Goal: Information Seeking & Learning: Check status

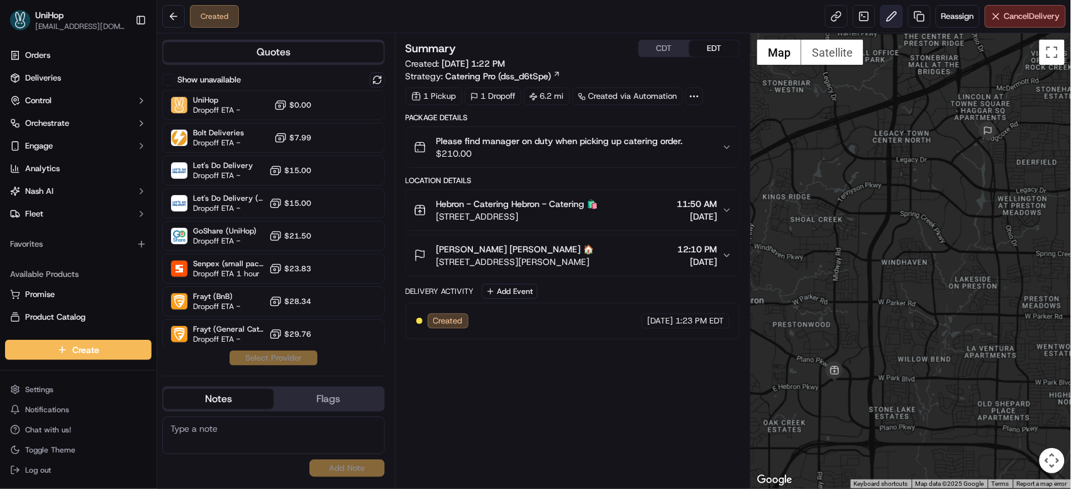
click at [884, 17] on button at bounding box center [892, 16] width 23 height 23
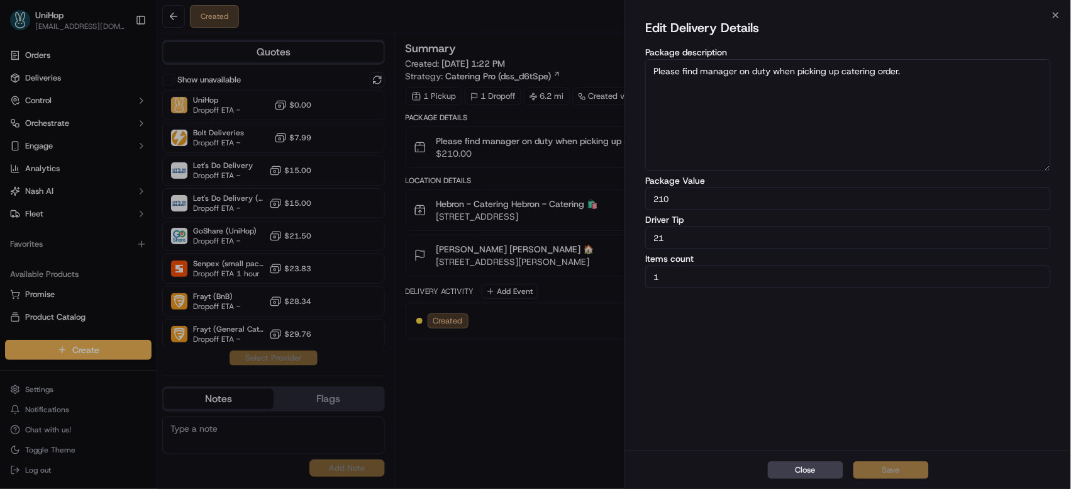
click at [798, 472] on button "Close" at bounding box center [805, 470] width 75 height 18
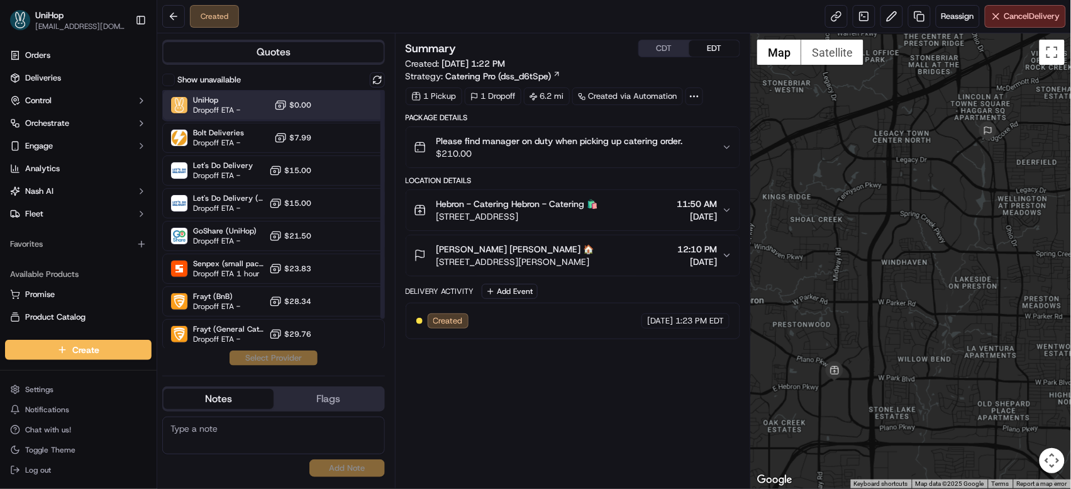
click at [319, 103] on div "UniHop Dropoff ETA - $0.00" at bounding box center [273, 105] width 223 height 30
click at [279, 362] on button "Assign Provider" at bounding box center [273, 357] width 89 height 15
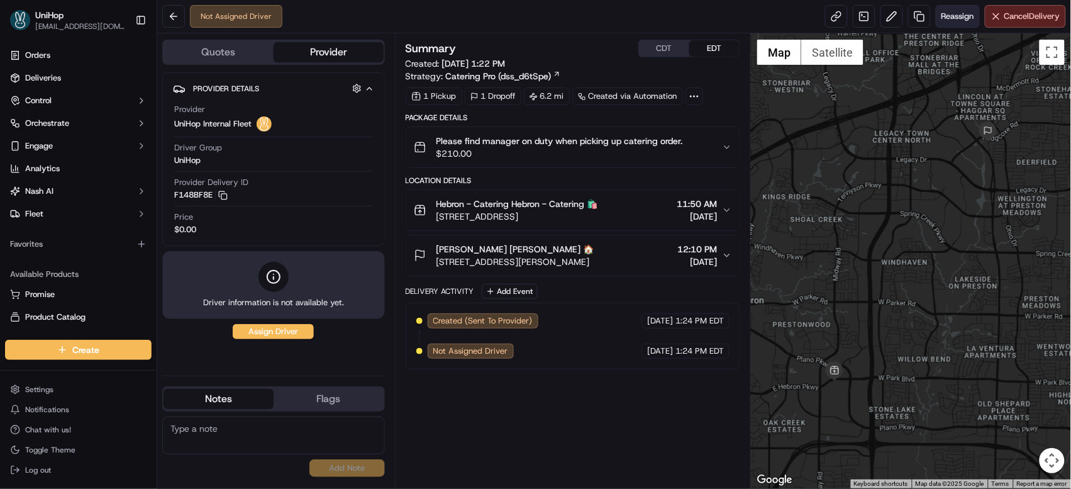
click at [945, 18] on span "Reassign" at bounding box center [958, 16] width 33 height 11
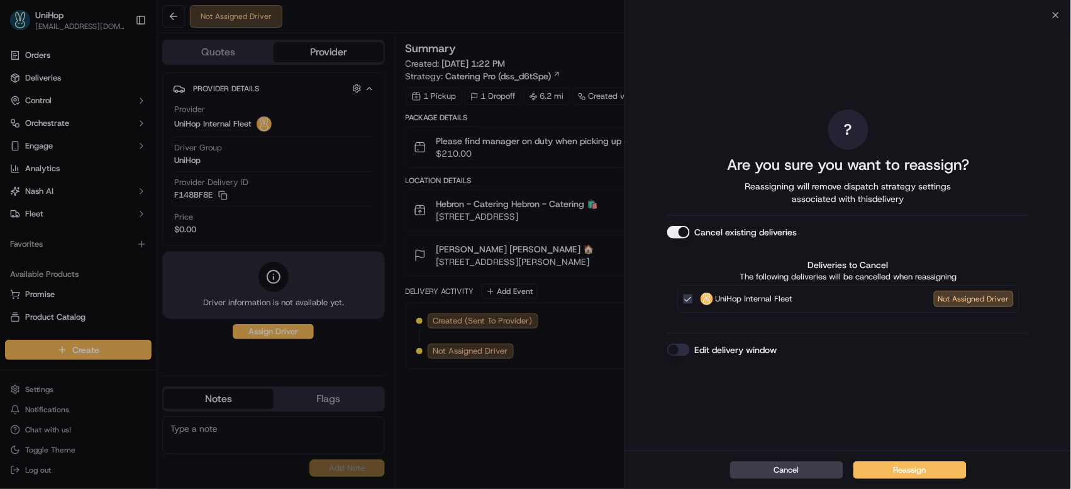
click at [686, 230] on button "Cancel existing deliveries" at bounding box center [678, 232] width 23 height 13
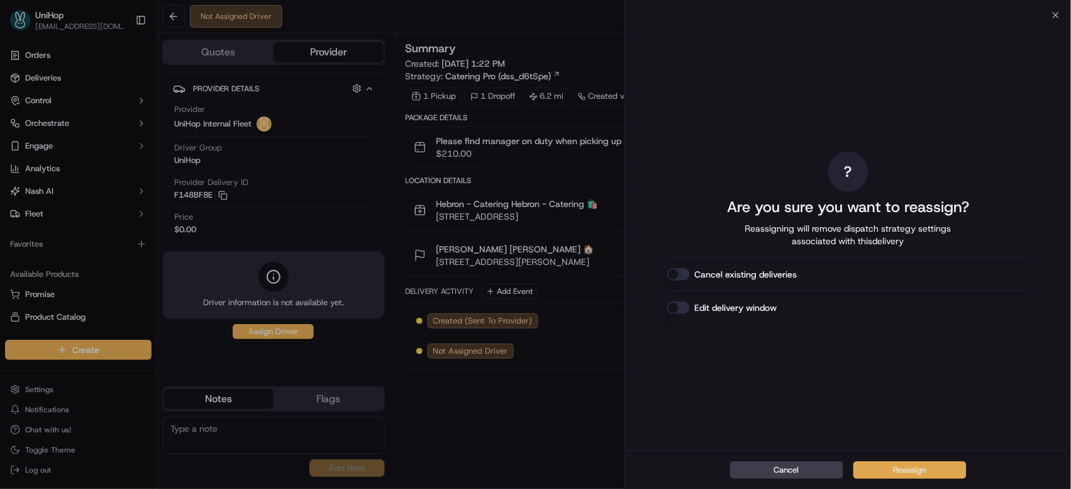
click at [878, 473] on button "Reassign" at bounding box center [909, 470] width 113 height 18
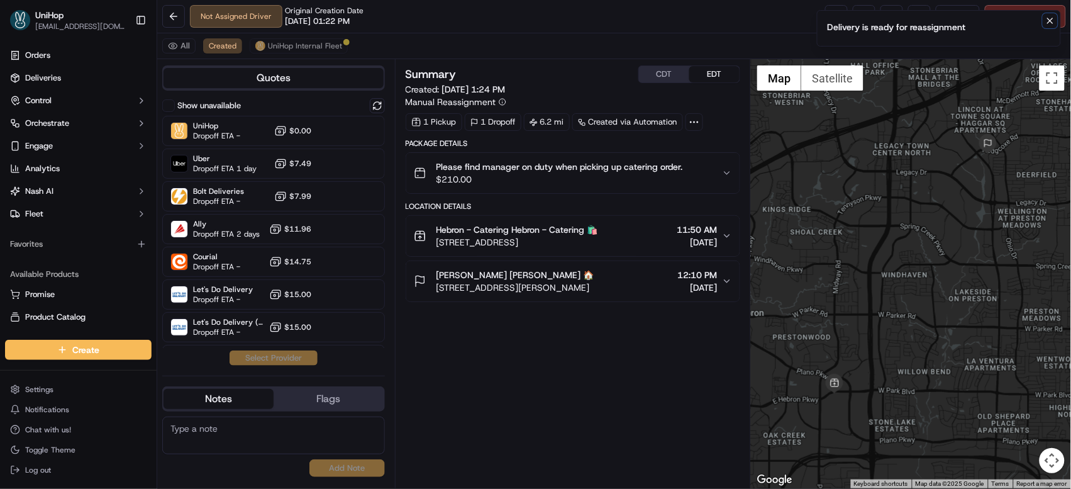
click at [1050, 24] on icon "Notifications (F8)" at bounding box center [1050, 21] width 10 height 10
click at [887, 19] on button at bounding box center [892, 16] width 23 height 23
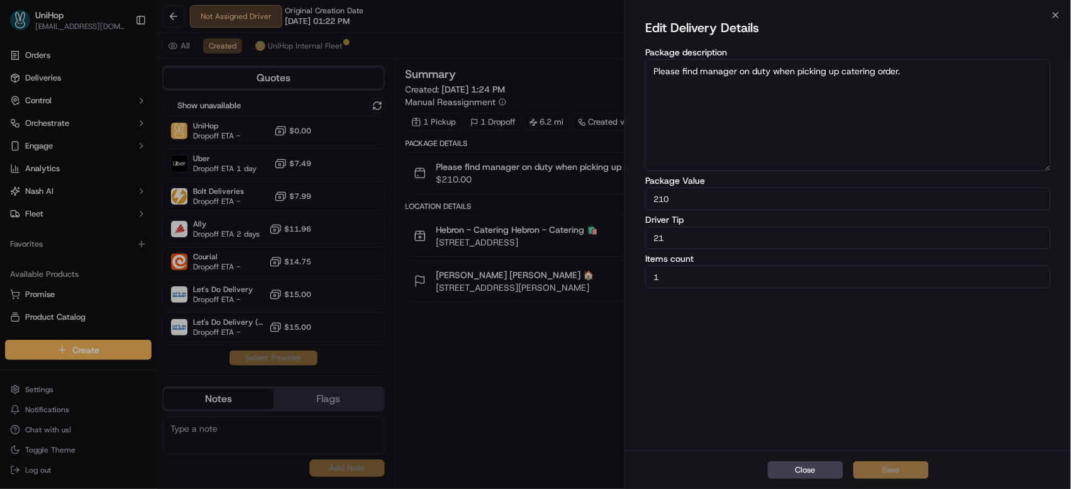
drag, startPoint x: 692, startPoint y: 238, endPoint x: 650, endPoint y: 235, distance: 42.8
click at [650, 235] on input "21" at bounding box center [848, 237] width 406 height 23
type input "18"
click at [879, 469] on button "Save" at bounding box center [890, 470] width 75 height 18
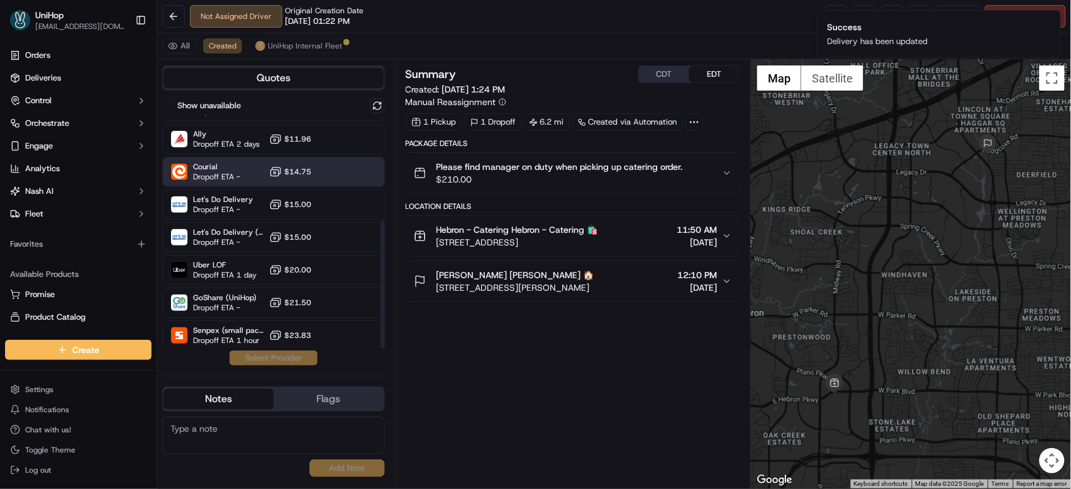
scroll to position [189, 0]
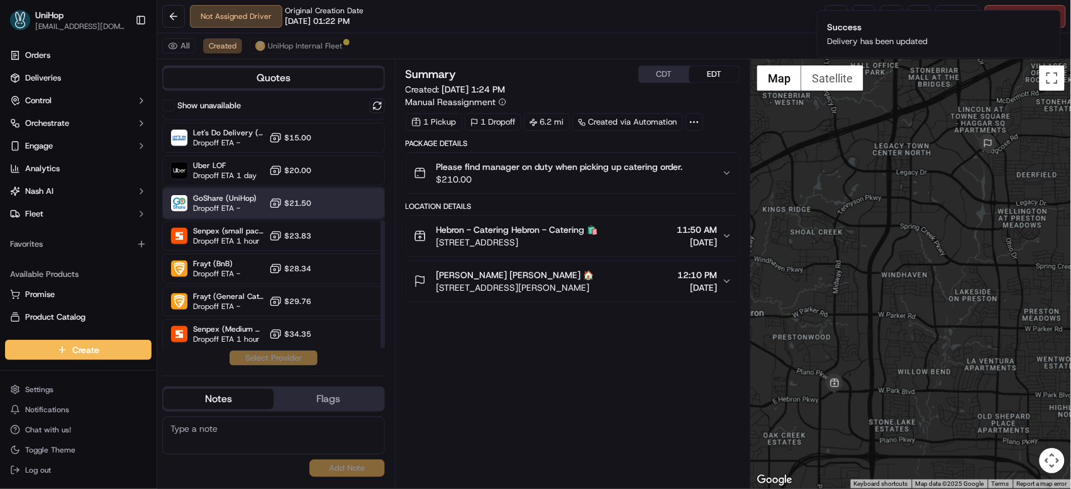
click at [255, 199] on div "GoShare (UniHop) Dropoff ETA - $21.50" at bounding box center [273, 203] width 223 height 30
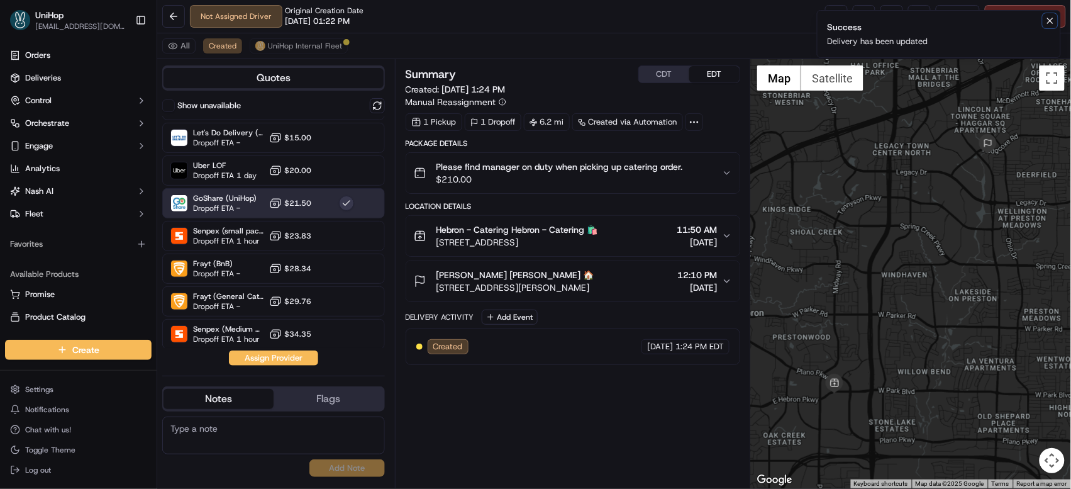
click at [1049, 23] on icon "Notifications (F8)" at bounding box center [1050, 21] width 10 height 10
click at [884, 17] on button at bounding box center [892, 16] width 23 height 23
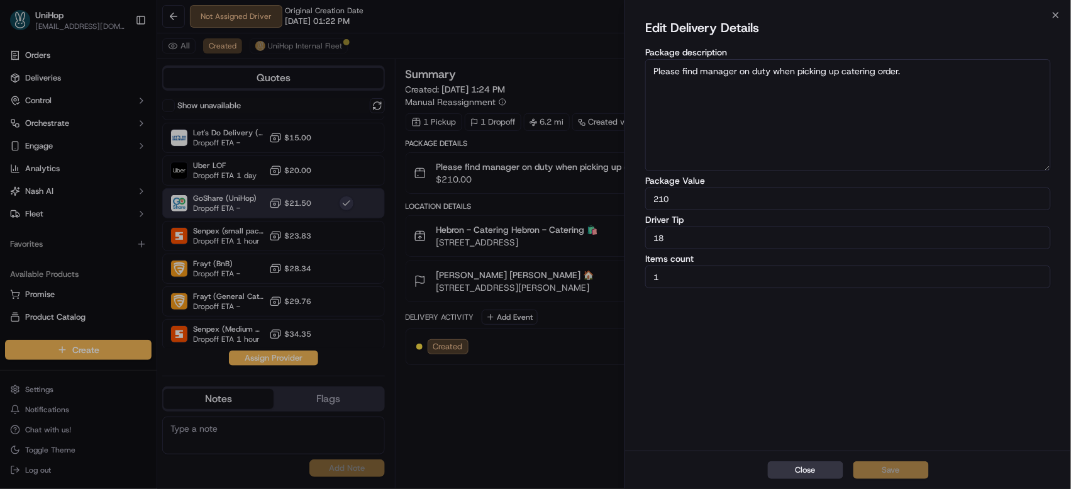
click at [802, 477] on button "Close" at bounding box center [805, 470] width 75 height 18
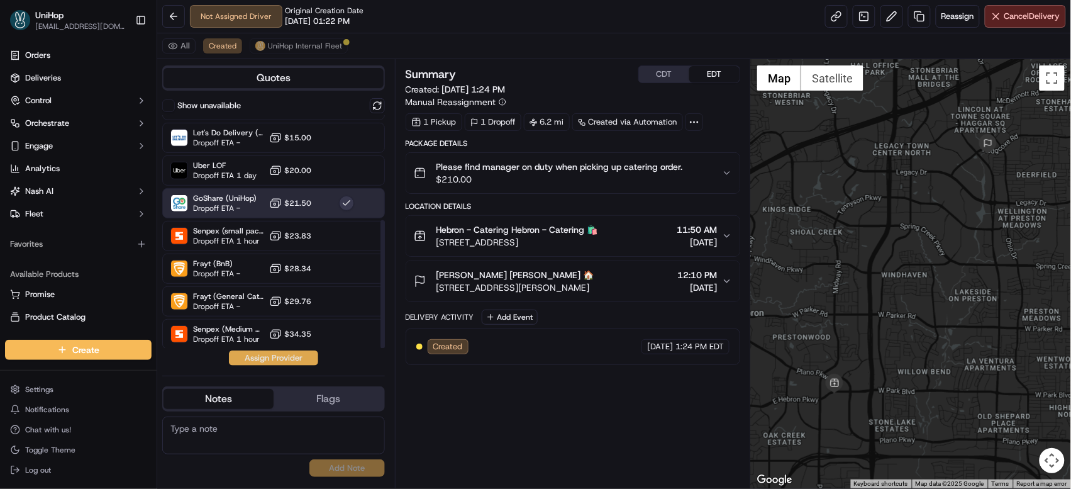
click at [254, 360] on button "Assign Provider" at bounding box center [273, 357] width 89 height 15
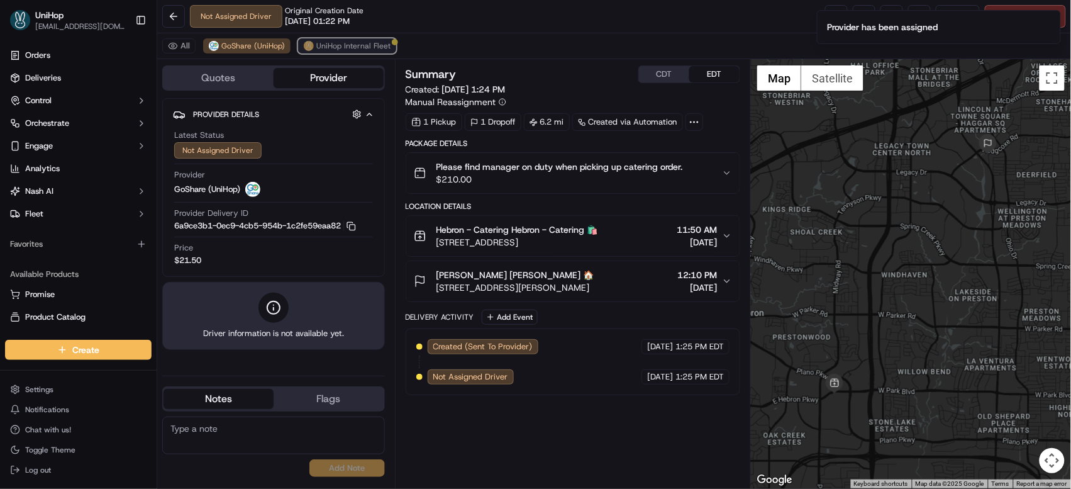
click at [320, 52] on button "UniHop Internal Fleet" at bounding box center [347, 45] width 98 height 15
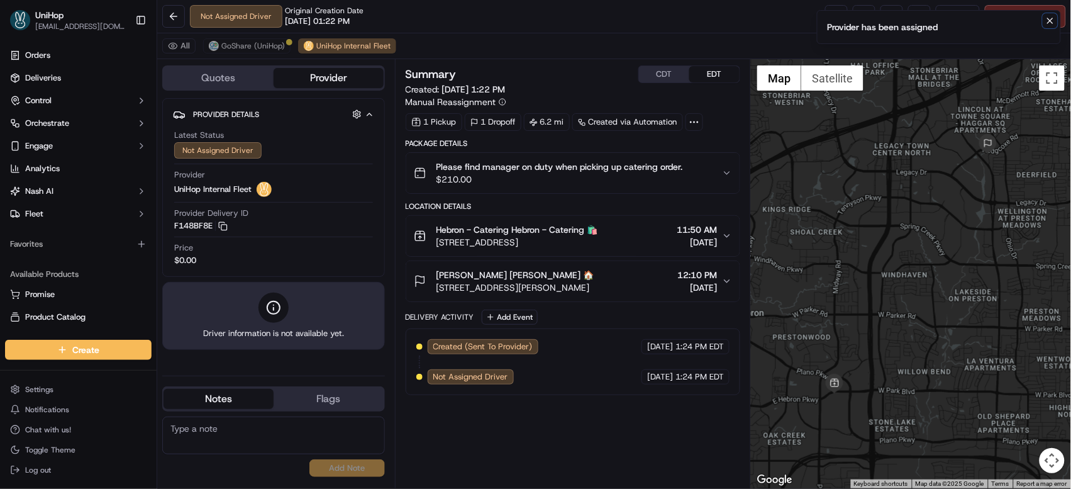
click at [1049, 21] on icon "Notifications (F8)" at bounding box center [1050, 21] width 10 height 10
click at [1028, 16] on span "Cancel Delivery" at bounding box center [1032, 16] width 56 height 11
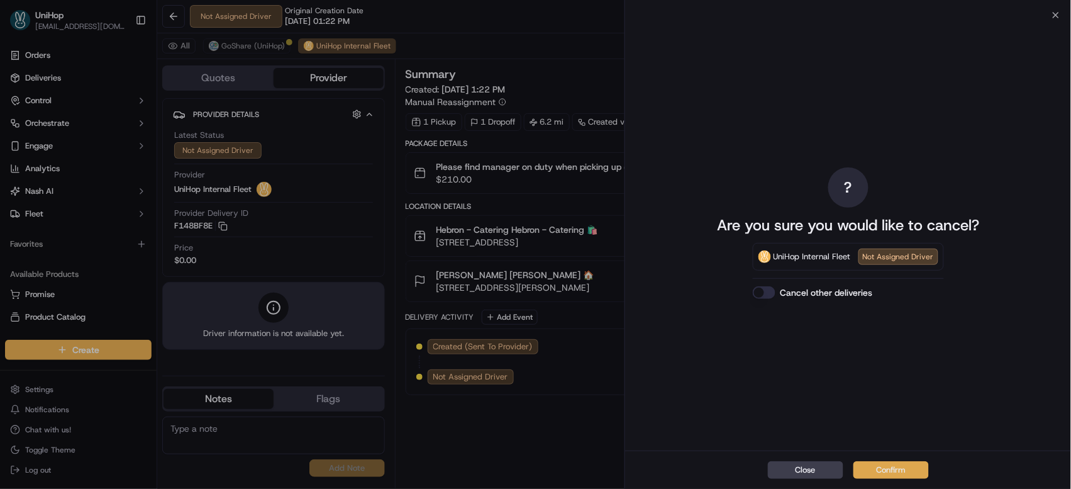
click at [891, 464] on button "Confirm" at bounding box center [890, 470] width 75 height 18
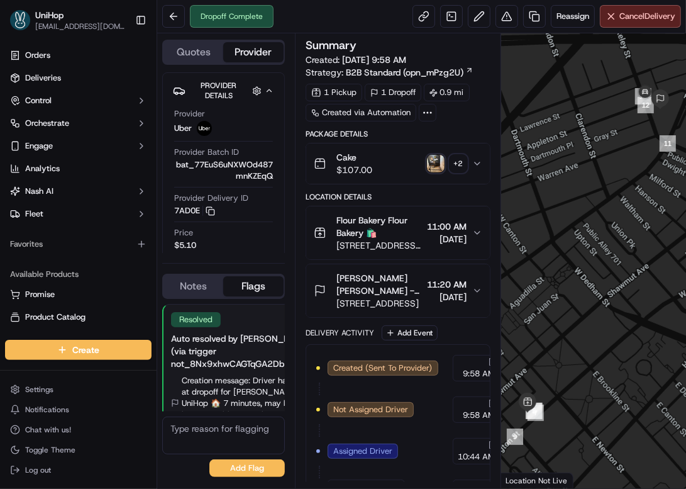
scroll to position [223, 0]
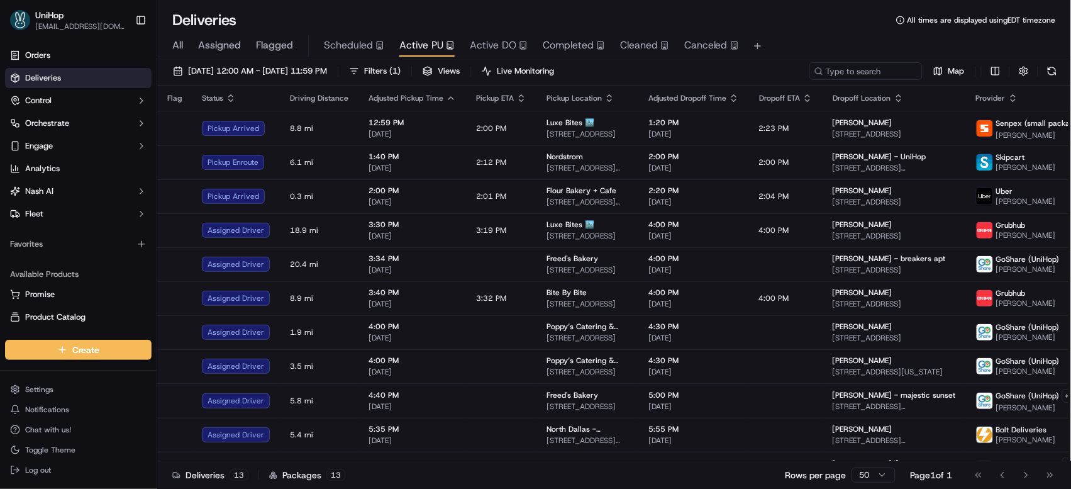
scroll to position [94, 0]
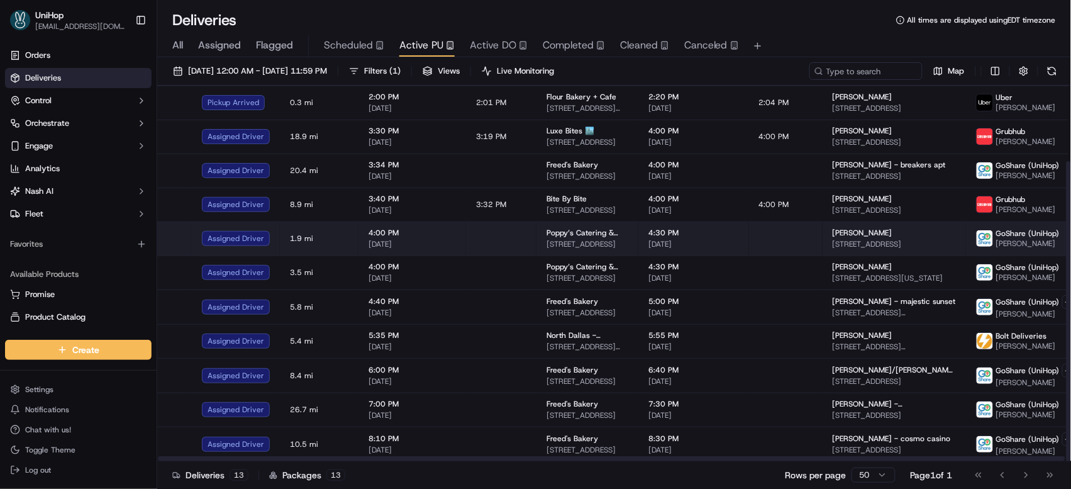
click at [699, 243] on span "[DATE]" at bounding box center [693, 244] width 91 height 10
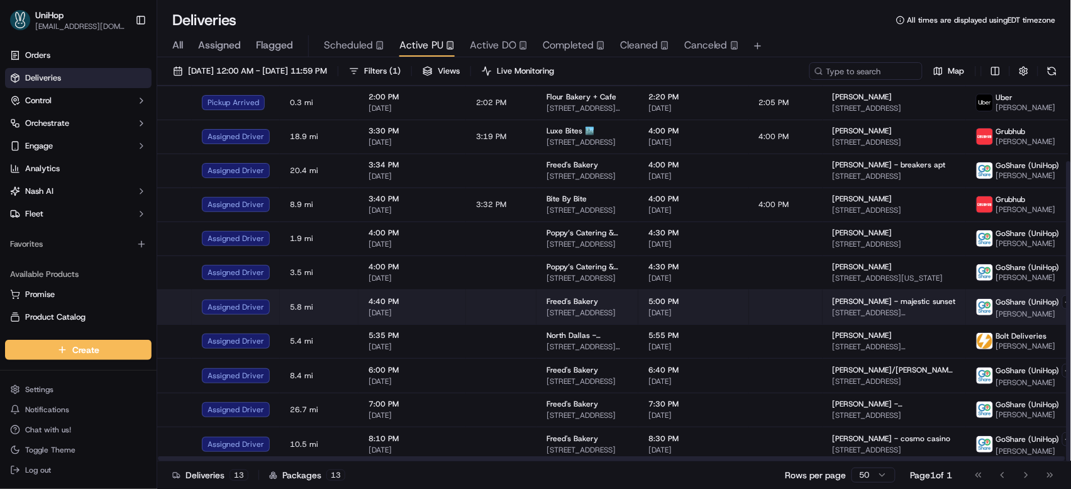
scroll to position [91, 0]
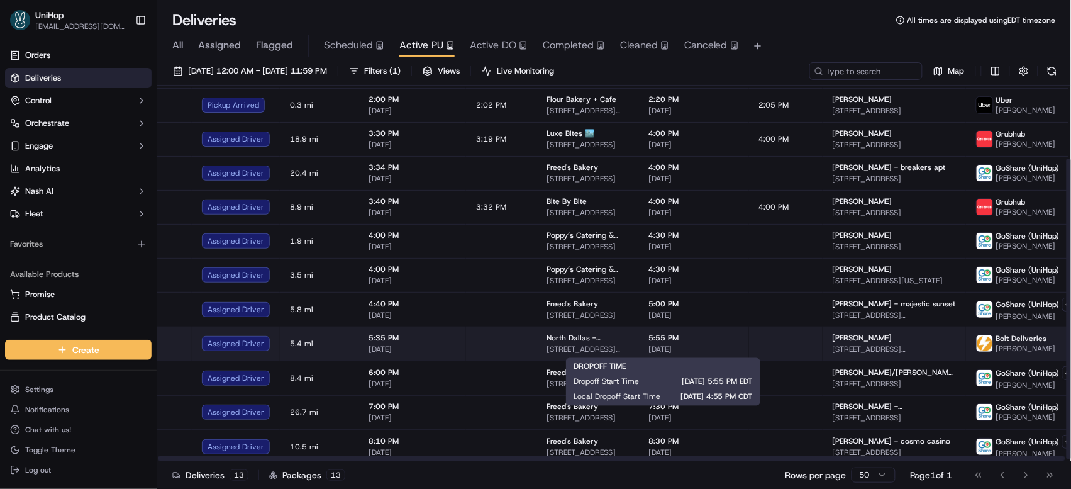
click at [648, 342] on span "5:55 PM" at bounding box center [693, 338] width 91 height 10
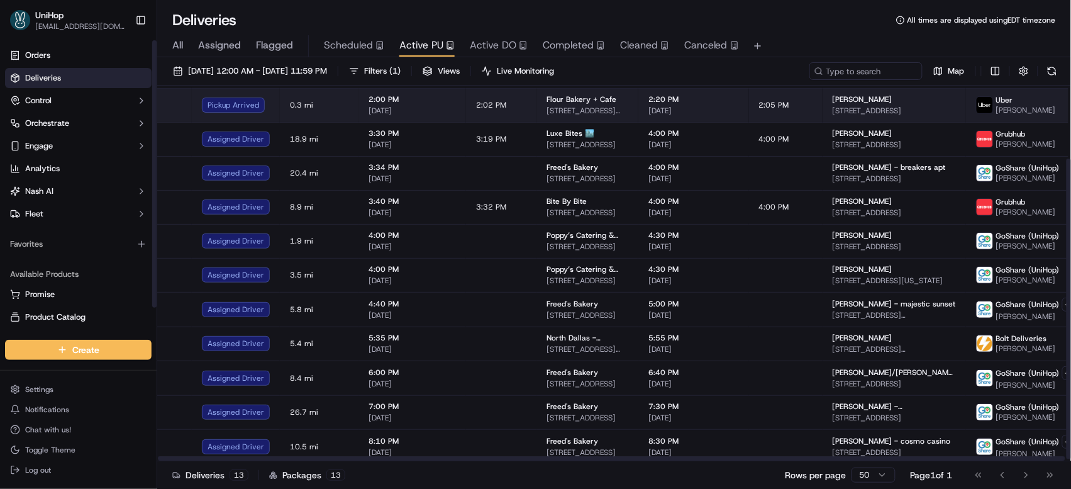
click at [567, 113] on span "190 Massachusetts Ave, Cambridge, MA 02139, USA" at bounding box center [588, 111] width 82 height 10
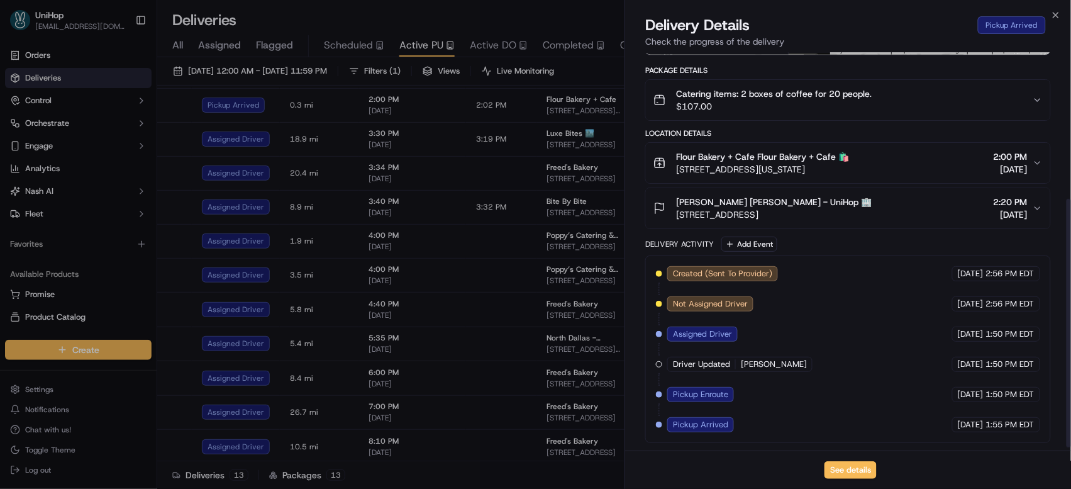
scroll to position [238, 0]
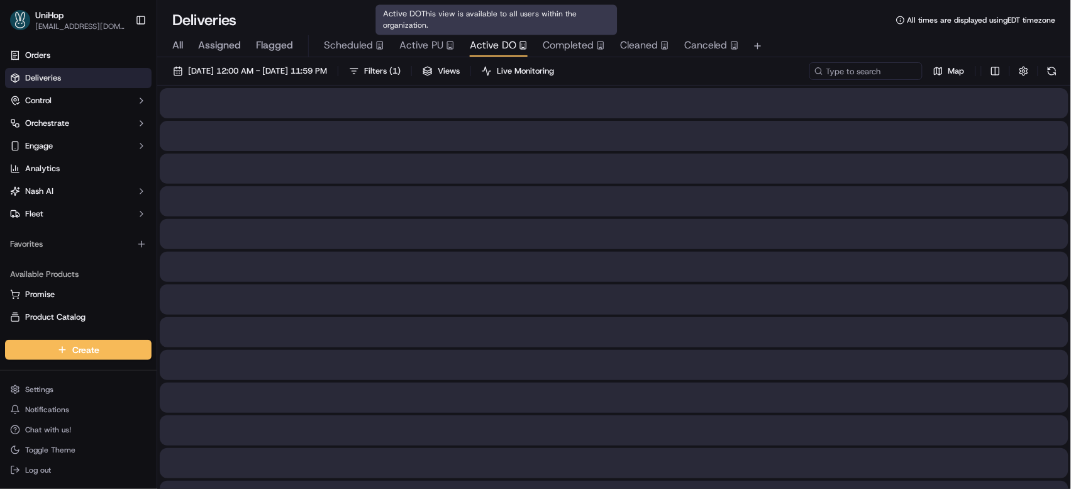
click at [501, 45] on span "Active DO" at bounding box center [493, 45] width 47 height 15
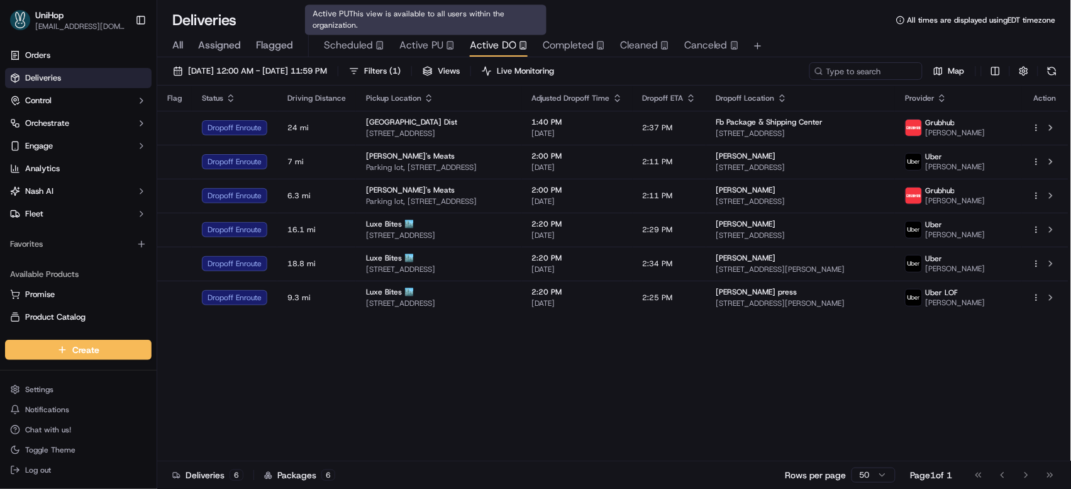
click at [435, 42] on span "Active PU" at bounding box center [421, 45] width 44 height 15
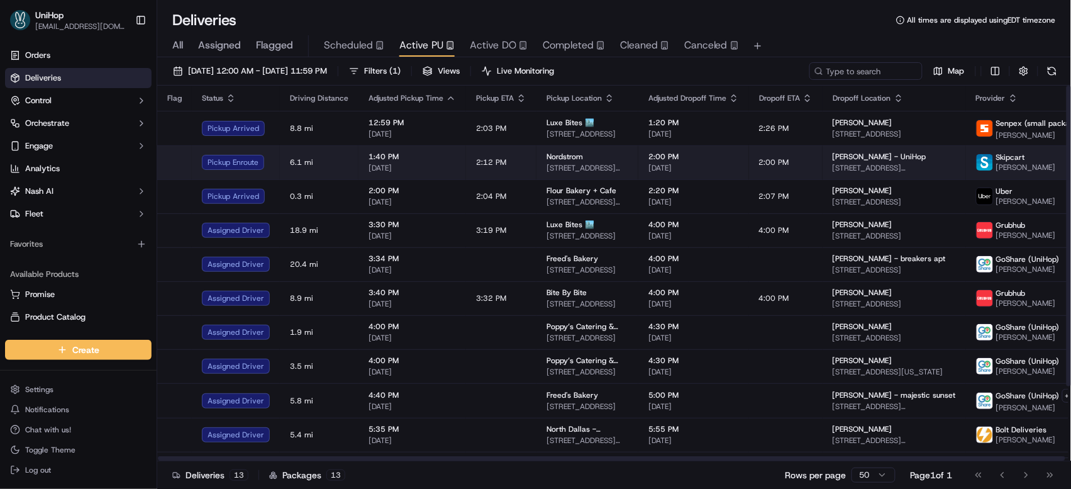
click at [451, 174] on td "1:40 PM Sep 16 2025" at bounding box center [412, 162] width 108 height 34
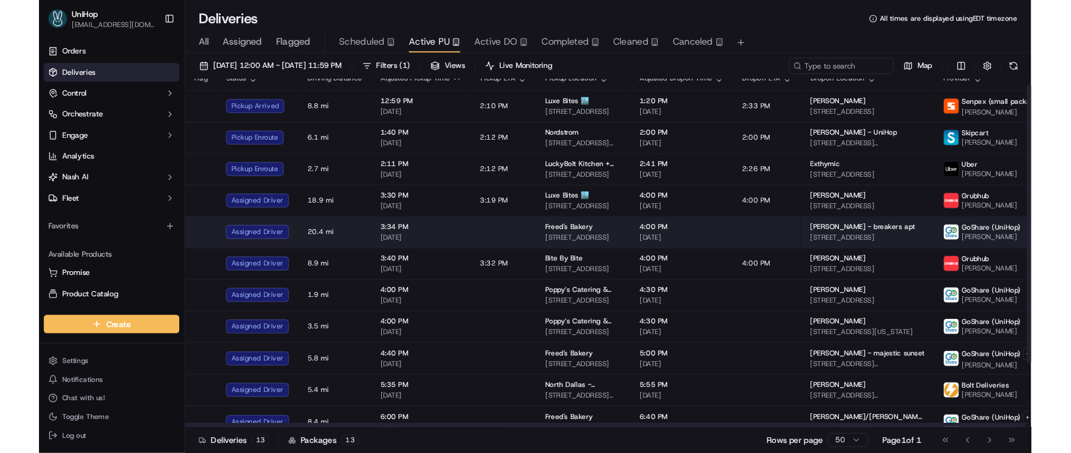
scroll to position [26, 0]
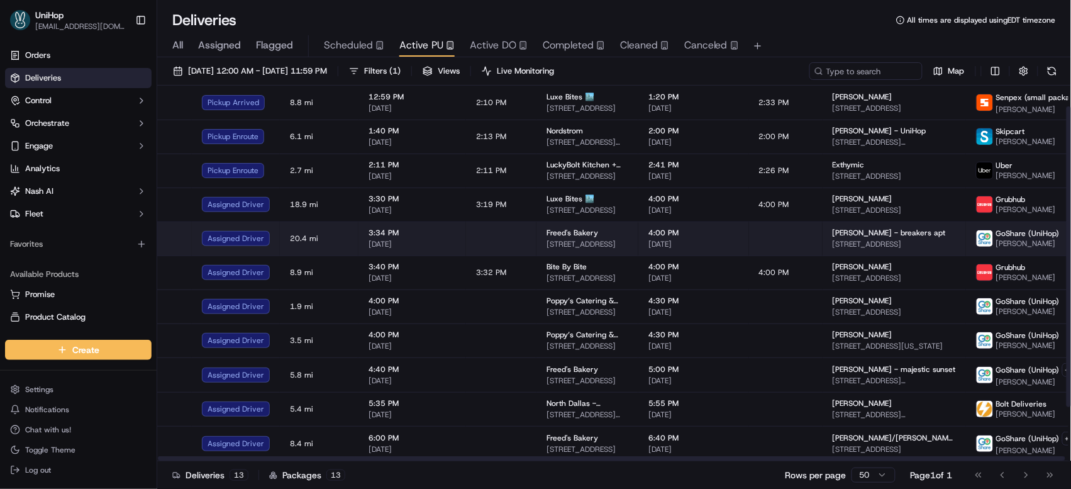
click at [499, 238] on td at bounding box center [501, 238] width 70 height 34
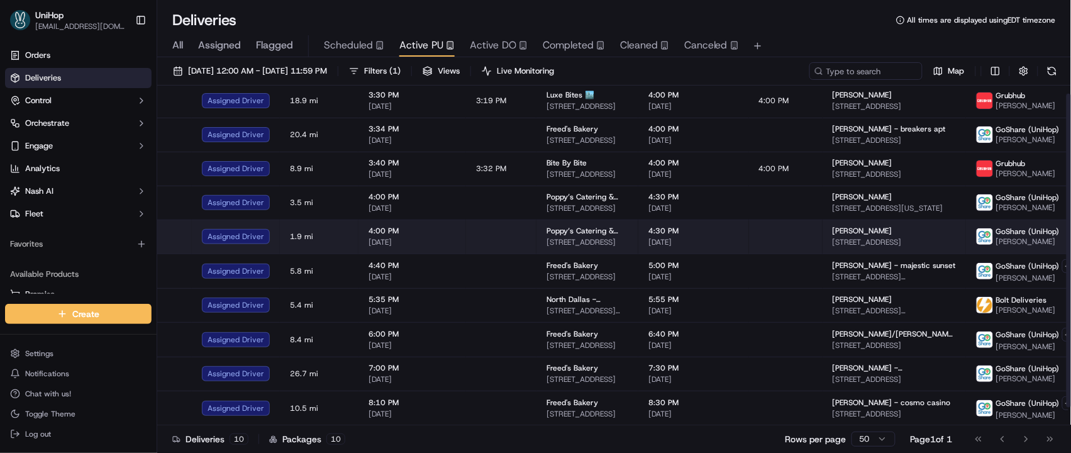
scroll to position [0, 0]
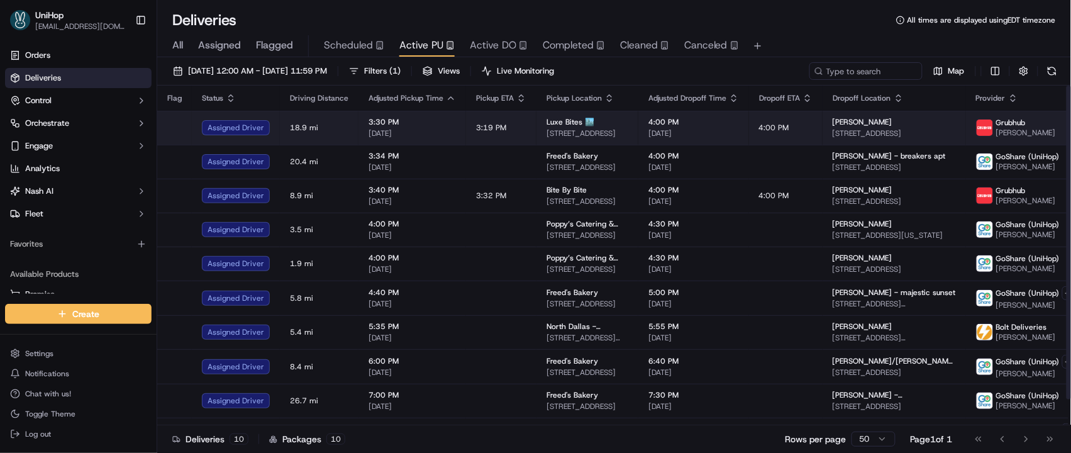
click at [696, 136] on span "[DATE]" at bounding box center [693, 133] width 91 height 10
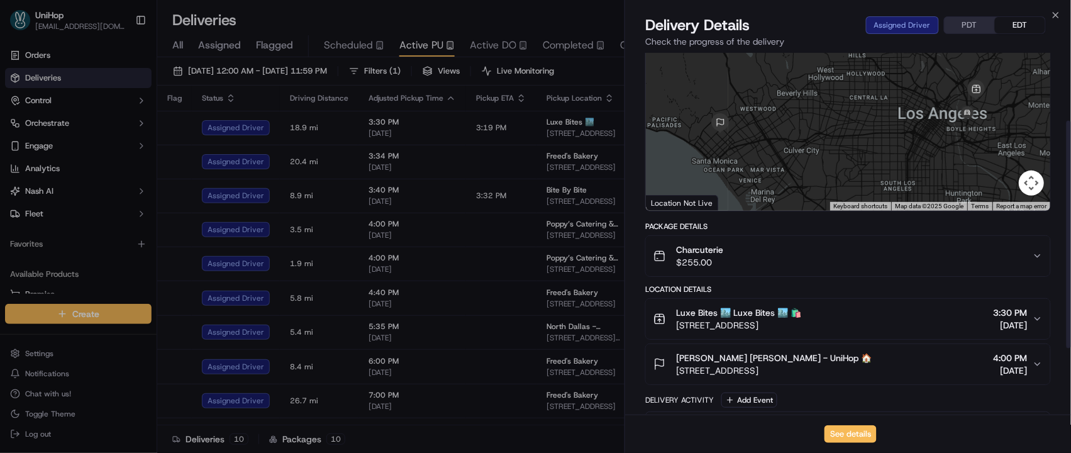
scroll to position [109, 0]
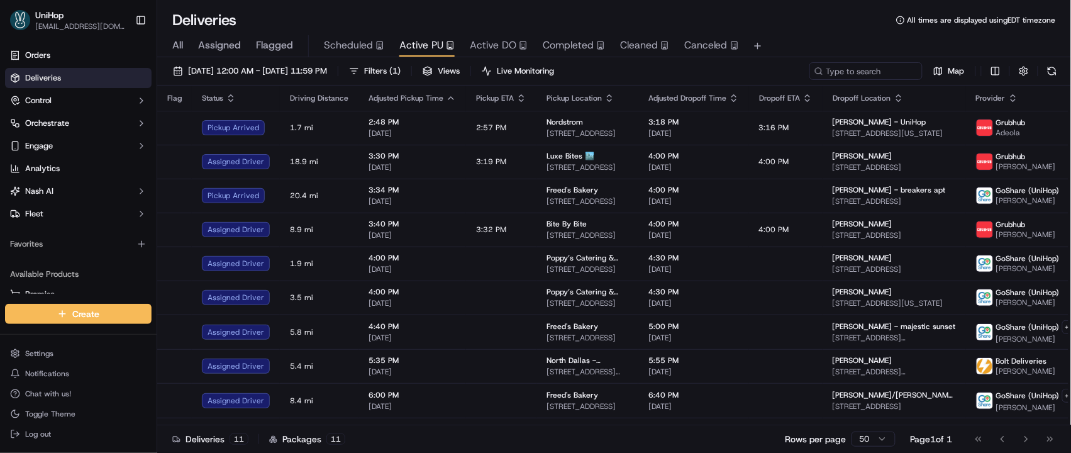
click at [666, 14] on div "Deliveries All times are displayed using EDT timezone" at bounding box center [614, 20] width 914 height 20
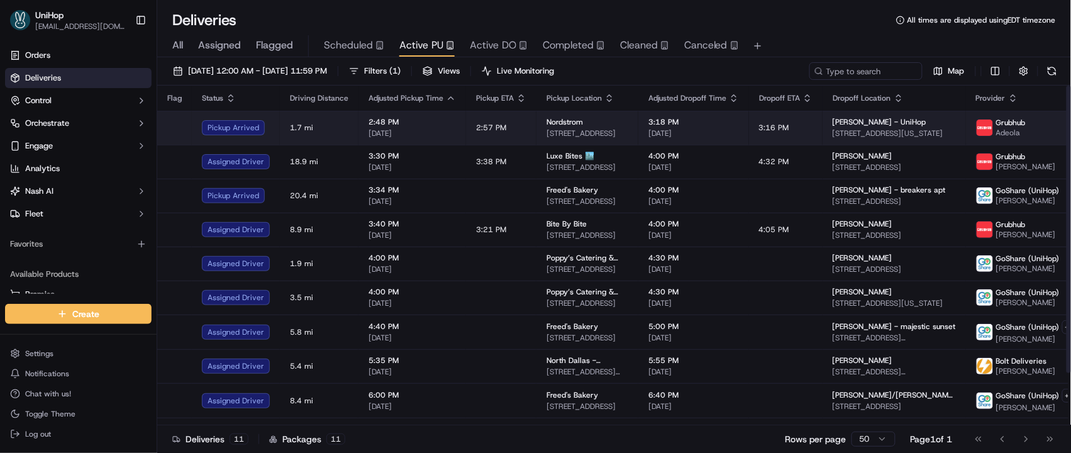
click at [572, 134] on span "55 E Grand Ave, Chicago, IL 60611, USA" at bounding box center [588, 133] width 82 height 10
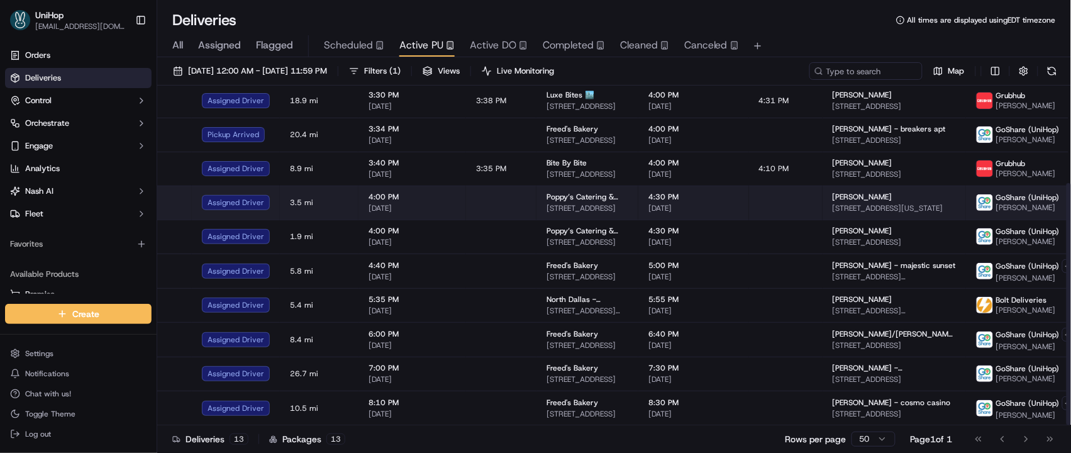
scroll to position [0, 0]
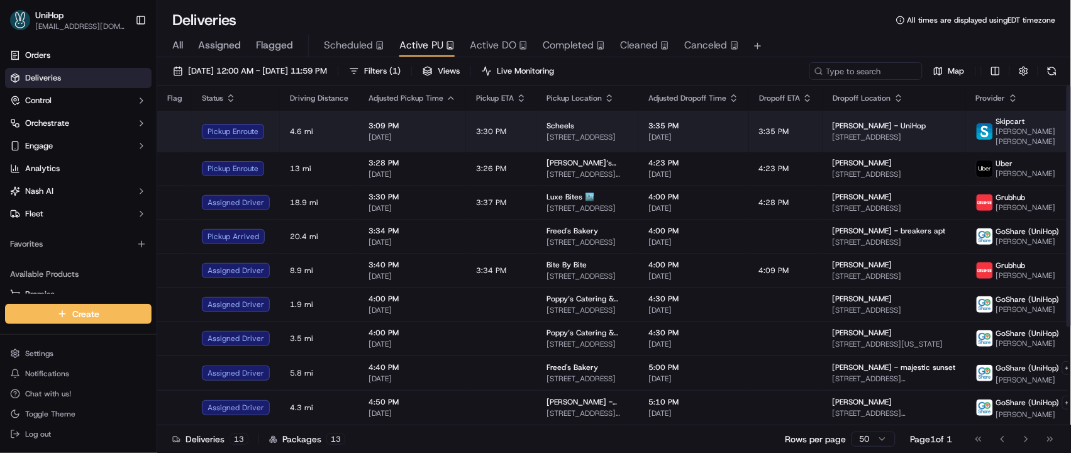
click at [456, 139] on td "3:09 PM Sep 16 2025" at bounding box center [412, 131] width 108 height 41
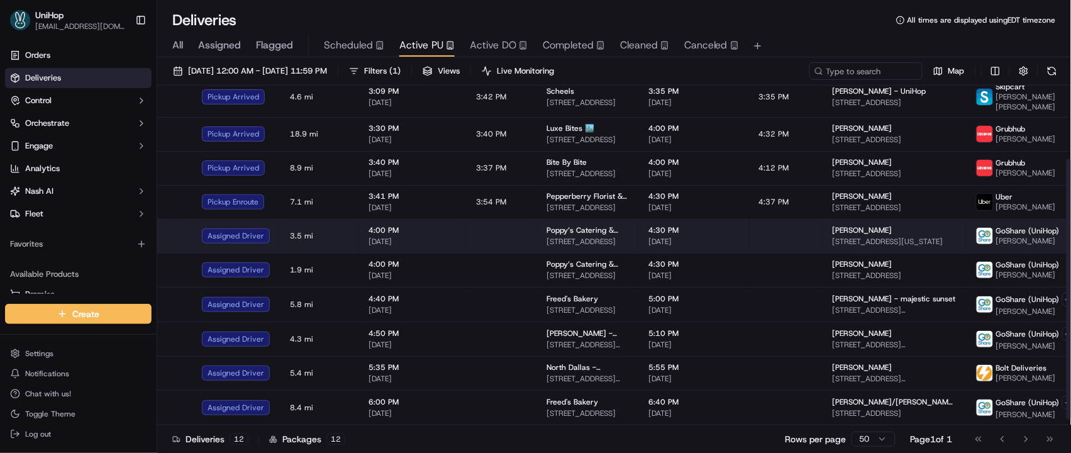
scroll to position [104, 0]
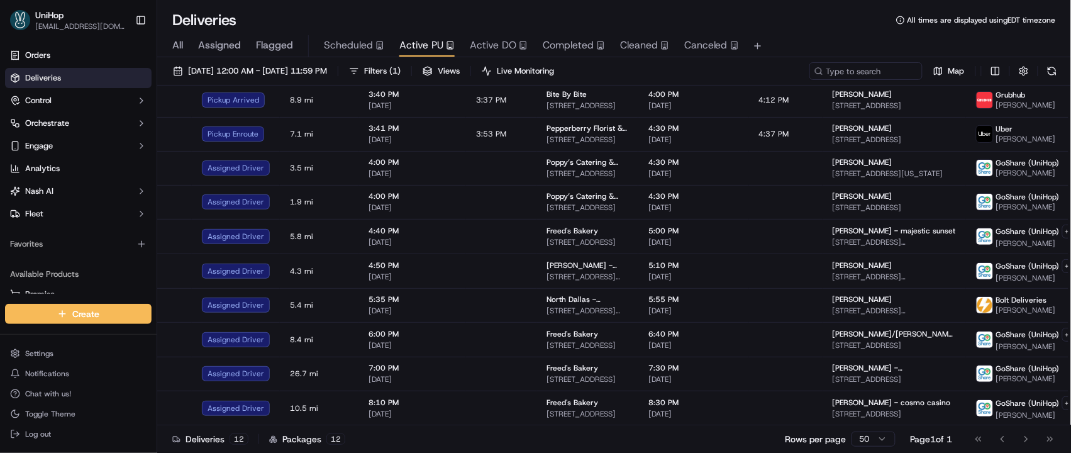
click at [806, 26] on div "Deliveries All times are displayed using EDT timezone" at bounding box center [614, 20] width 914 height 20
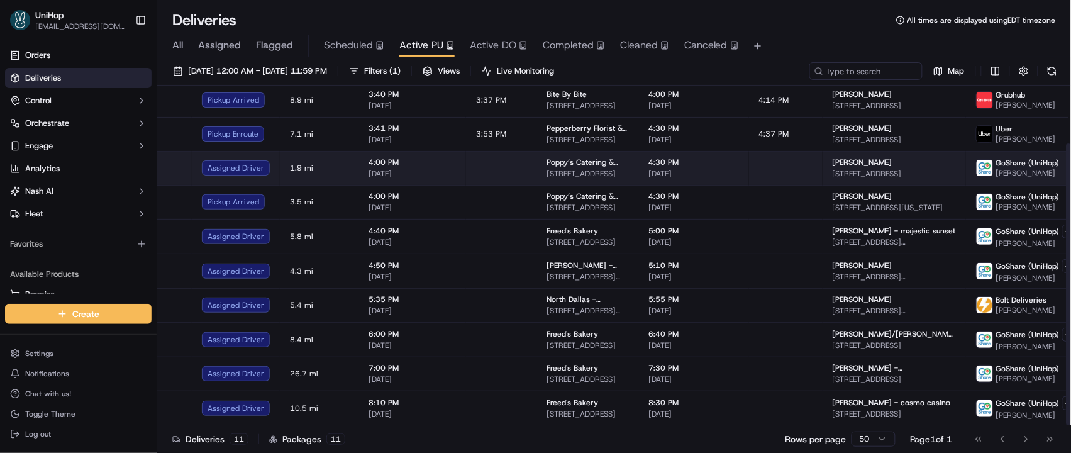
click at [749, 177] on td at bounding box center [786, 168] width 74 height 34
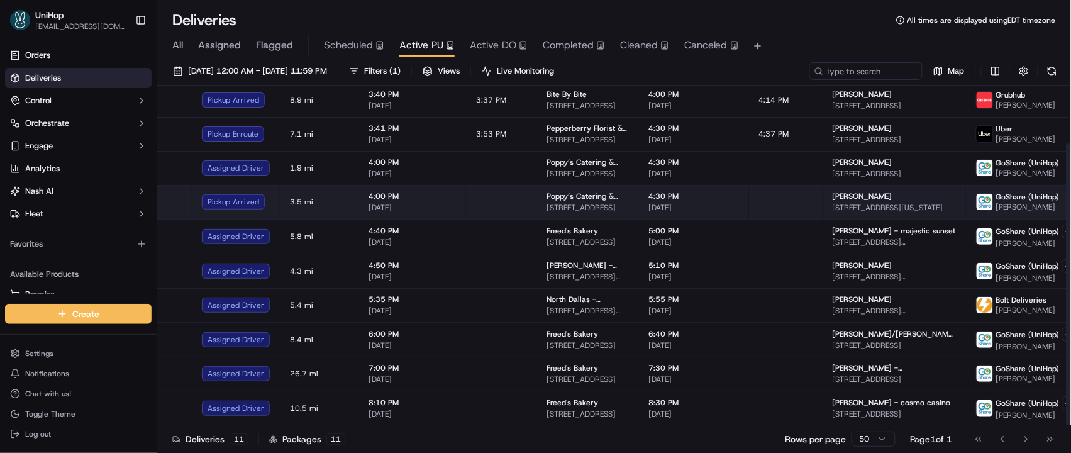
click at [504, 197] on td at bounding box center [501, 202] width 70 height 34
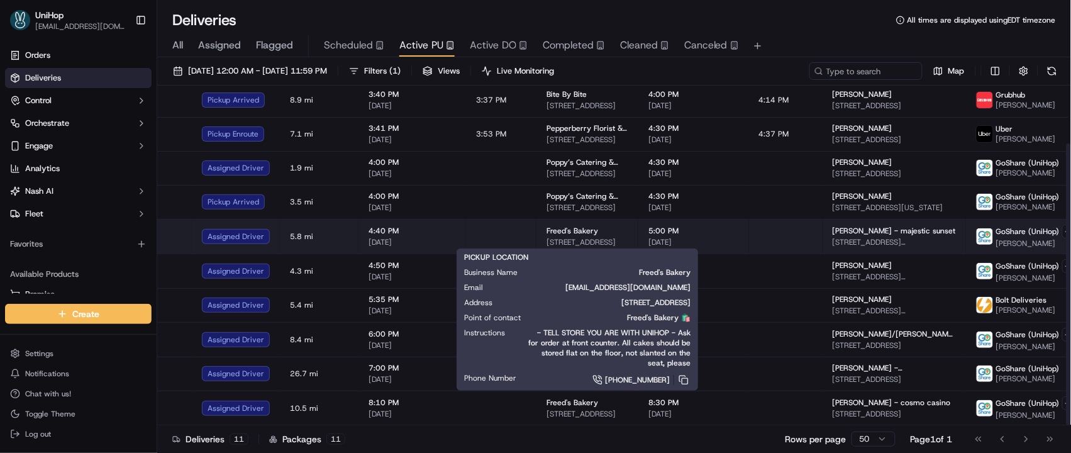
click at [582, 233] on span "Freed's Bakery" at bounding box center [573, 231] width 52 height 10
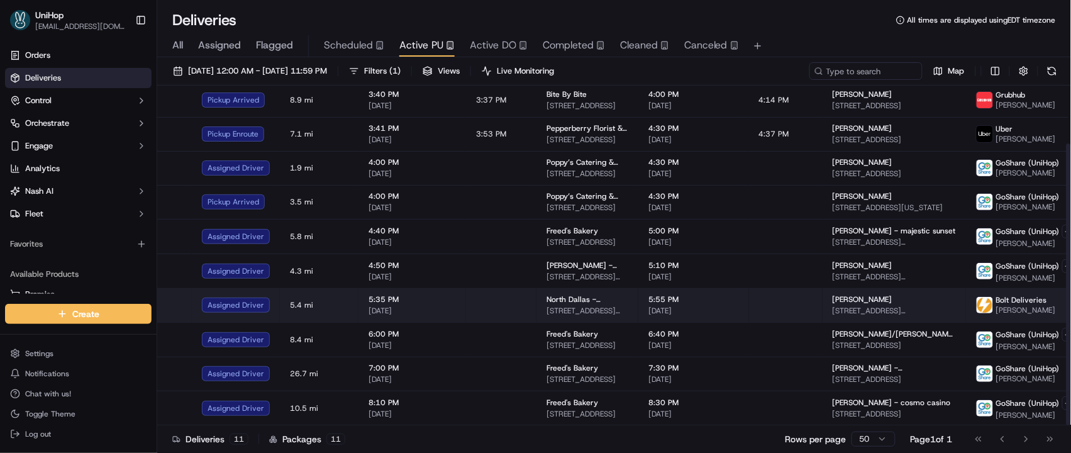
click at [579, 289] on td "North Dallas - Catering 17437 Preston Rd, Dallas, TX 75252, USA" at bounding box center [587, 305] width 102 height 34
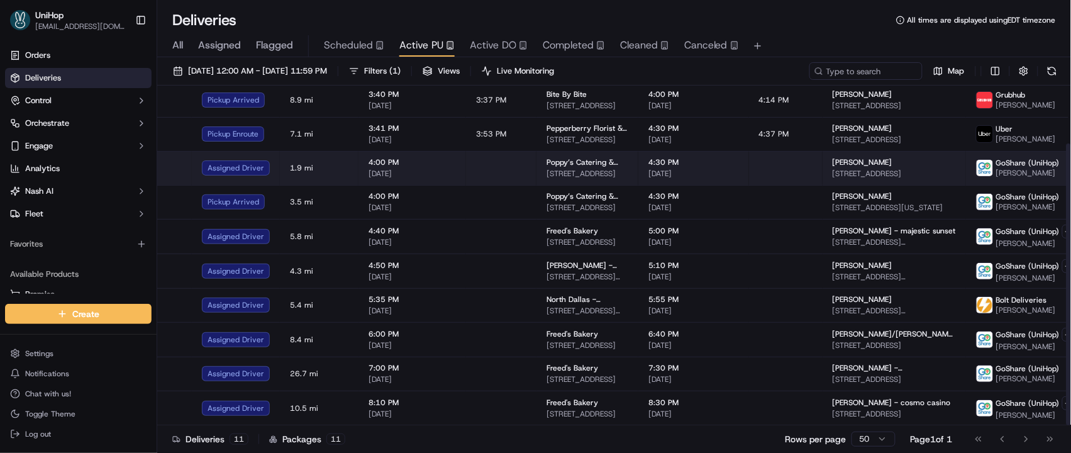
click at [547, 172] on span "189 Columbia St, Brooklyn, NY 11231, USA" at bounding box center [588, 174] width 82 height 10
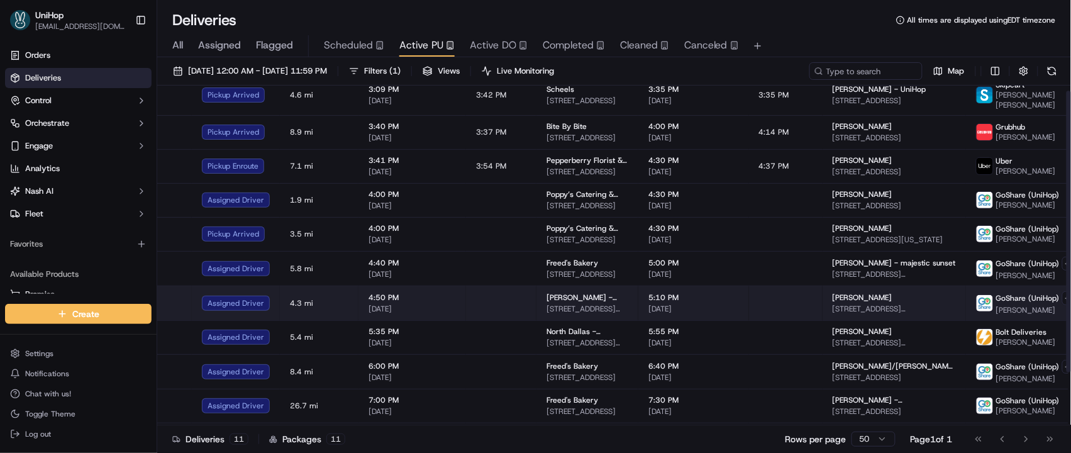
scroll to position [0, 0]
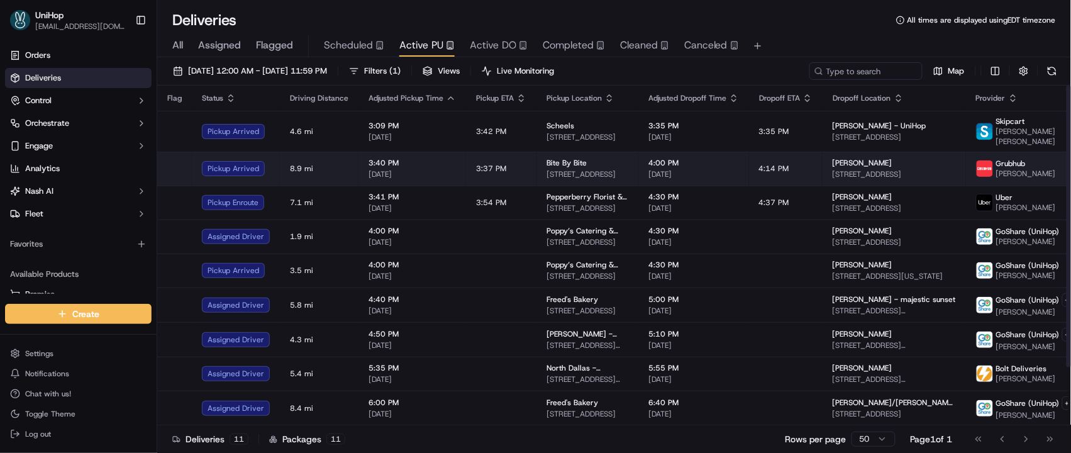
click at [603, 162] on div "Bite By Bite" at bounding box center [588, 163] width 82 height 10
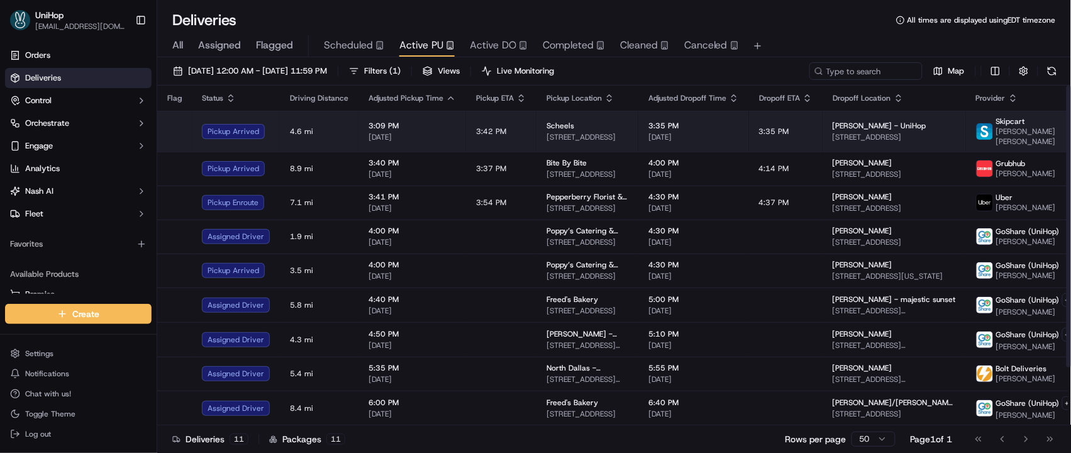
click at [547, 135] on span "6503 W 135th St, Overland Park, KS 66223, USA" at bounding box center [588, 137] width 82 height 10
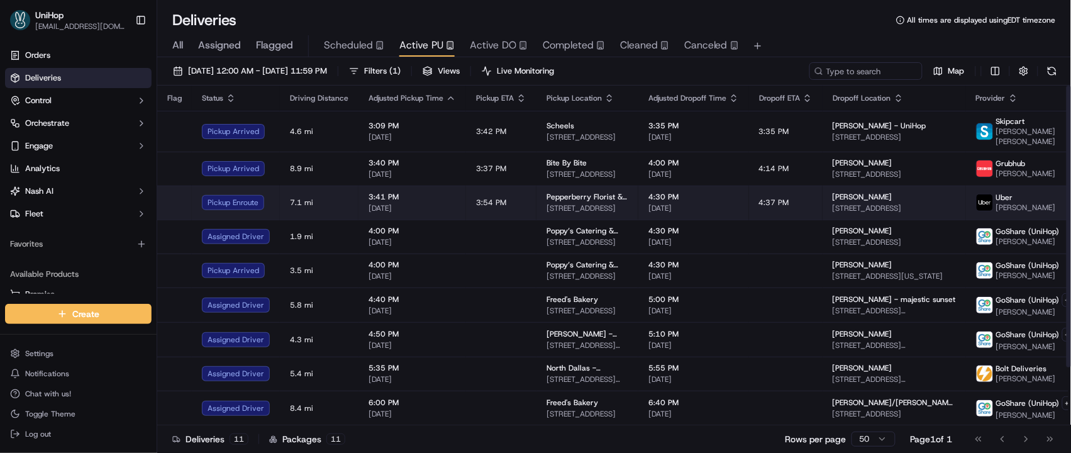
click at [577, 209] on span "539 Main St, Melrose, MA 02176, USA" at bounding box center [588, 208] width 82 height 10
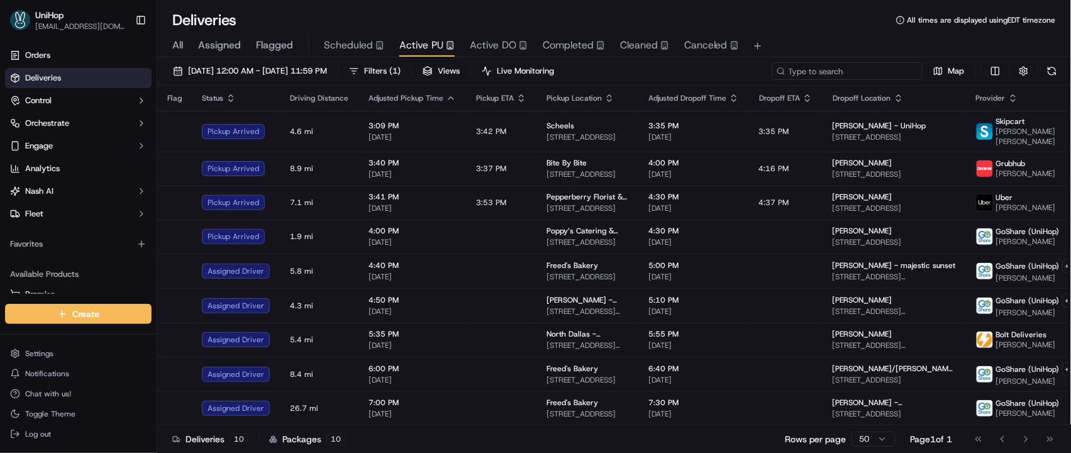
click at [866, 74] on input at bounding box center [847, 71] width 151 height 18
paste input "Karol Koenig"
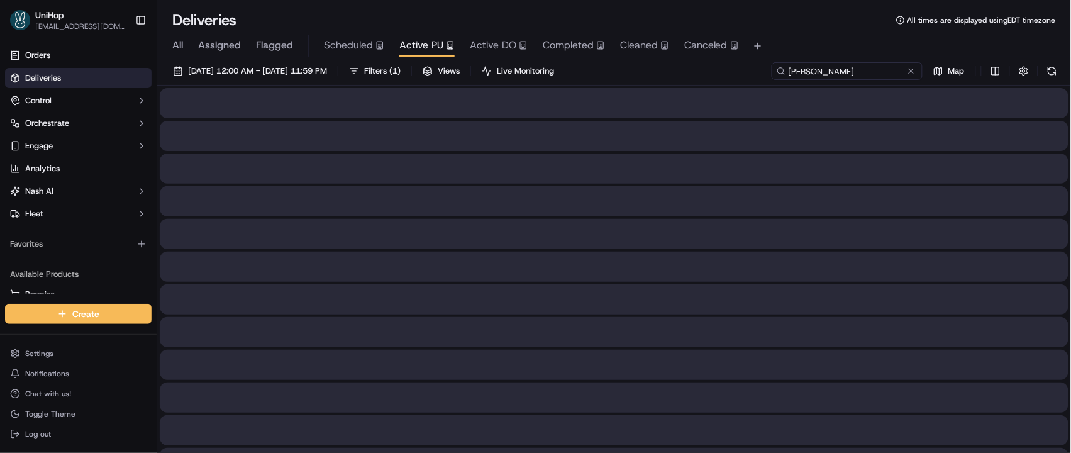
type input "Karol Koenig"
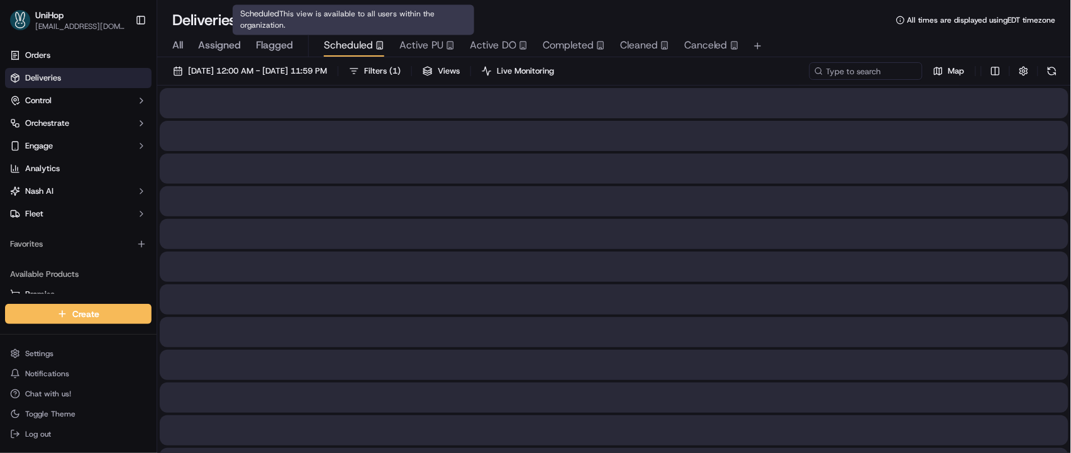
click at [369, 42] on span "Scheduled" at bounding box center [348, 45] width 49 height 15
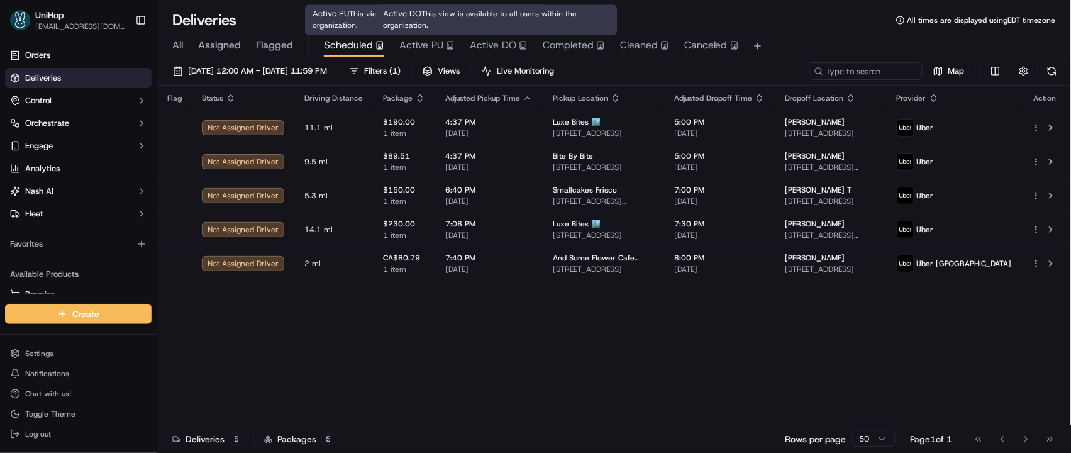
click at [494, 40] on span "Active DO" at bounding box center [493, 45] width 47 height 15
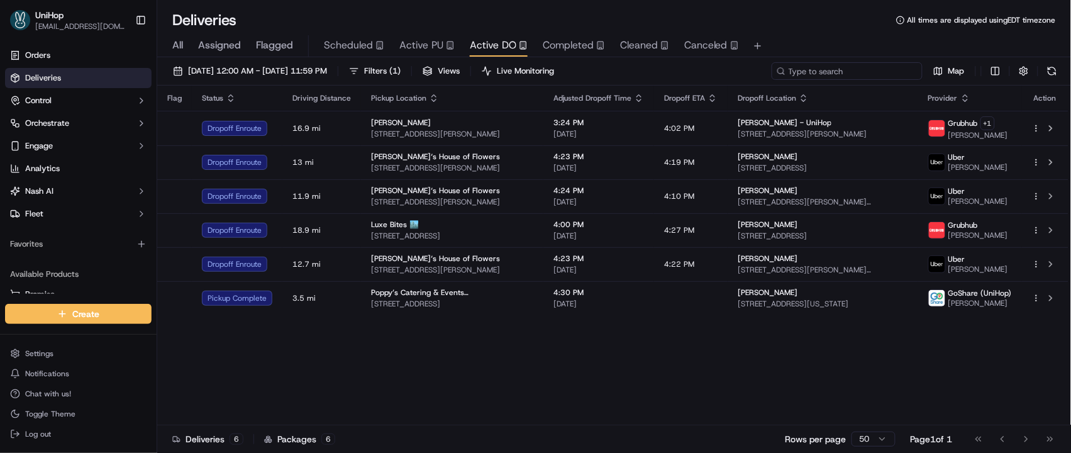
click at [860, 72] on input at bounding box center [847, 71] width 151 height 18
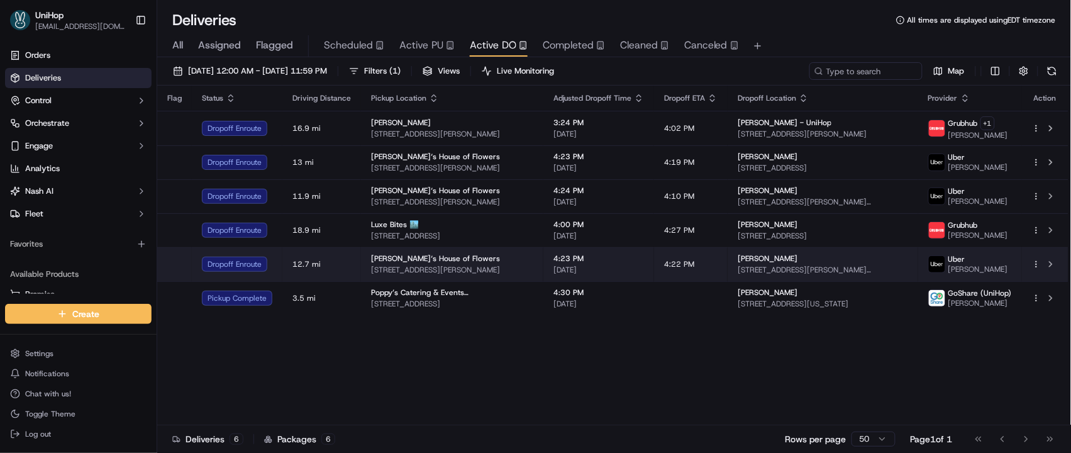
click at [626, 255] on span "4:23 PM" at bounding box center [598, 258] width 91 height 10
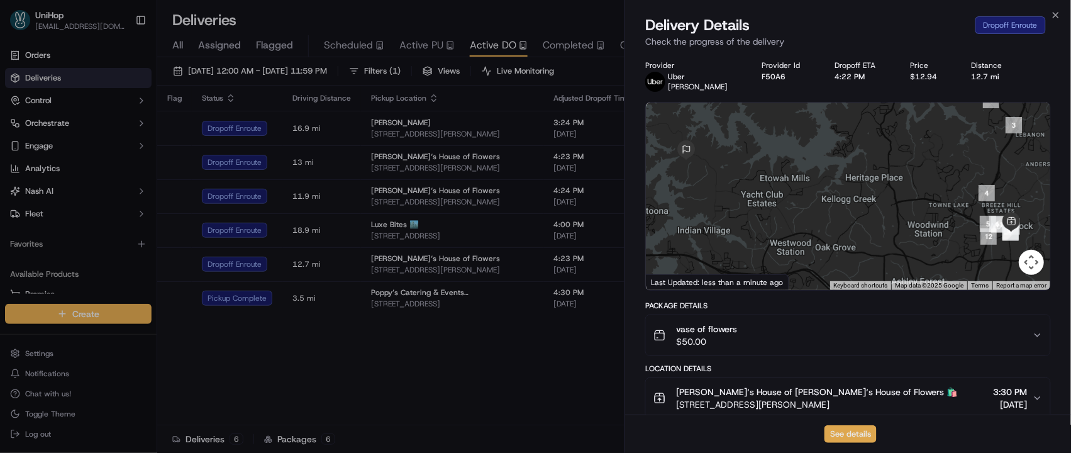
click at [833, 434] on button "See details" at bounding box center [851, 434] width 52 height 18
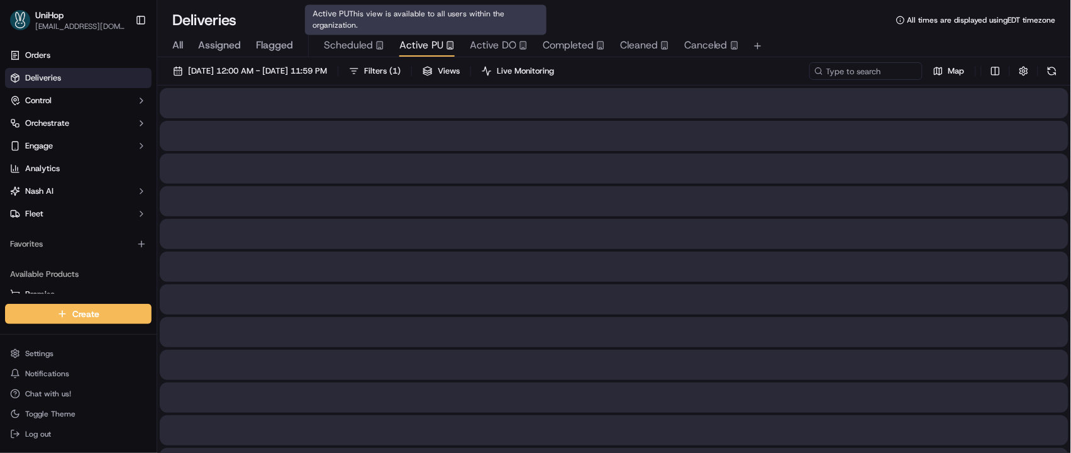
click at [426, 45] on span "Active PU" at bounding box center [421, 45] width 44 height 15
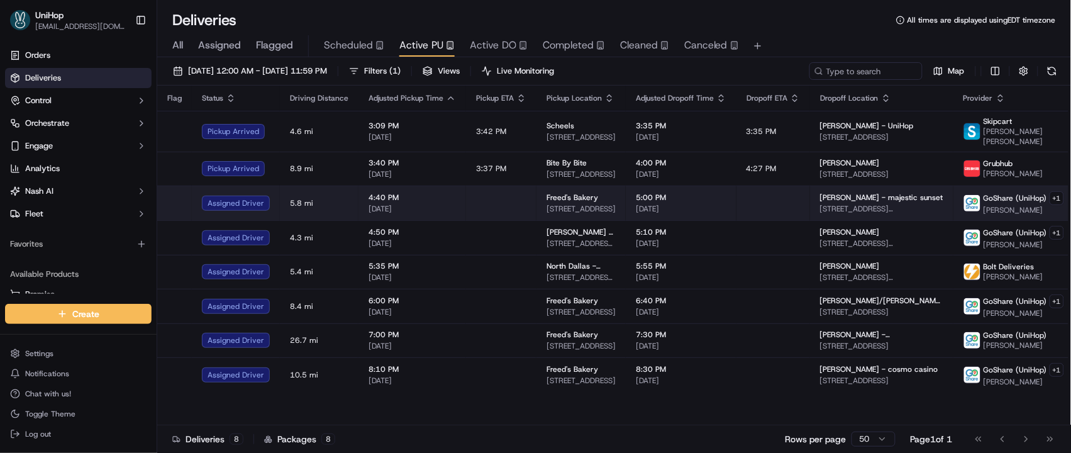
click at [637, 211] on span "[DATE]" at bounding box center [681, 209] width 91 height 10
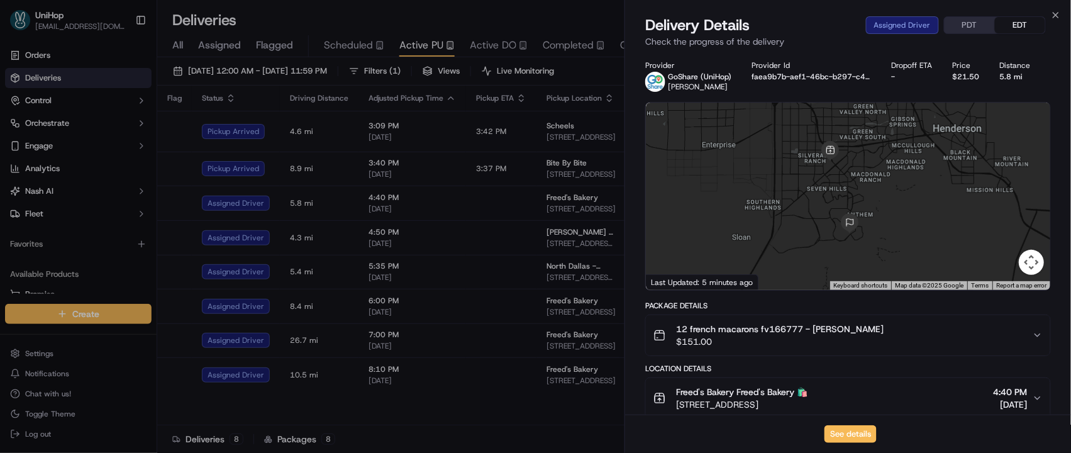
drag, startPoint x: 916, startPoint y: 207, endPoint x: 908, endPoint y: 210, distance: 8.8
click at [908, 210] on div at bounding box center [848, 196] width 404 height 187
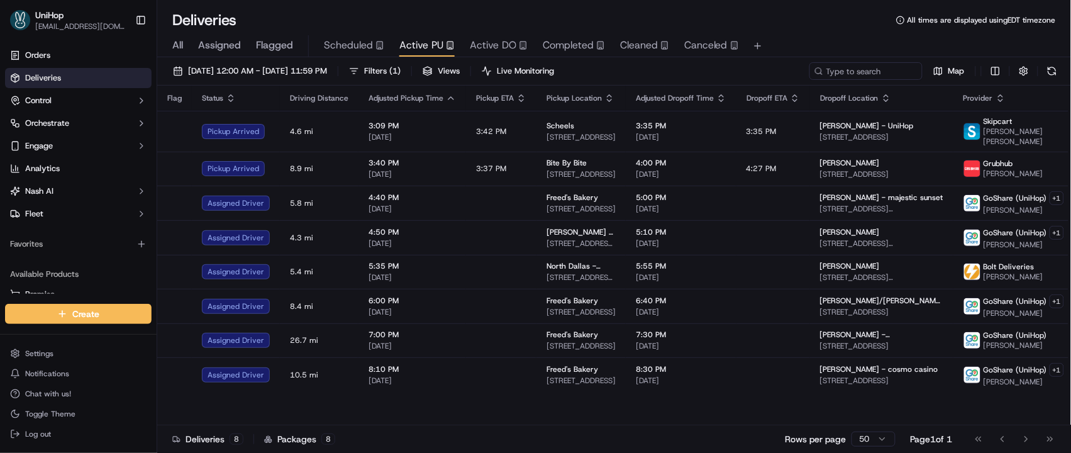
click at [566, 431] on div "Deliveries 8 Packages 8 Rows per page 50 Page 1 of 1 Go to first page Go to pre…" at bounding box center [614, 439] width 914 height 28
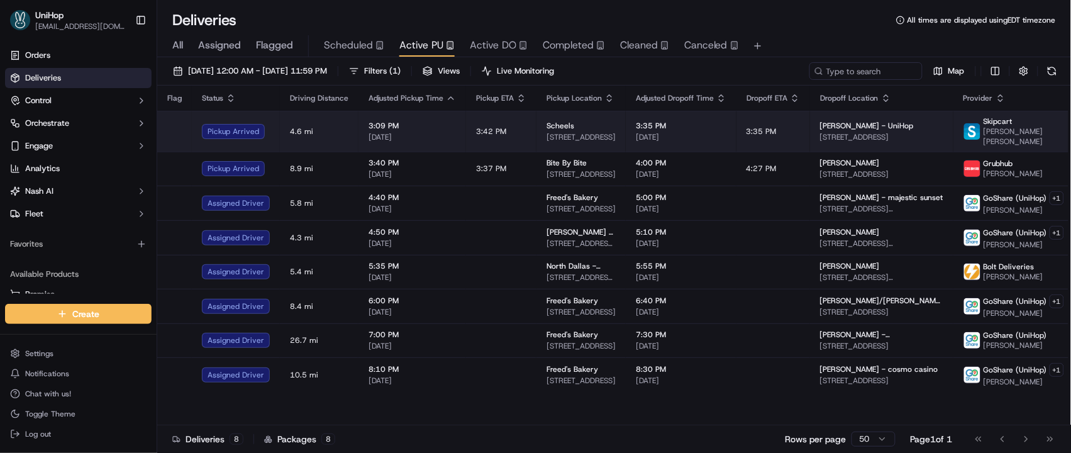
click at [603, 133] on span "6503 W 135th St, Overland Park, KS 66223, USA" at bounding box center [581, 137] width 69 height 10
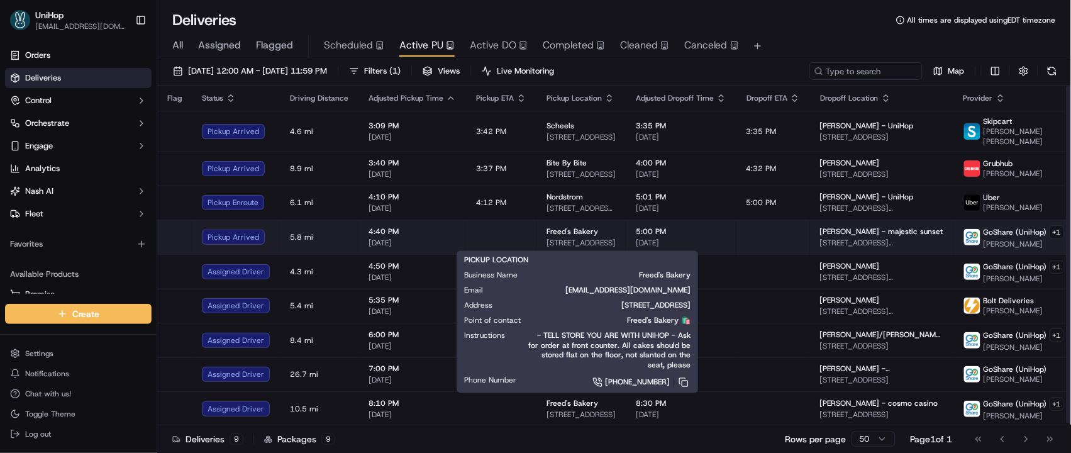
click at [584, 245] on span "9815 S Eastern Ave, Las Vegas, NV 89183, USA" at bounding box center [581, 243] width 69 height 10
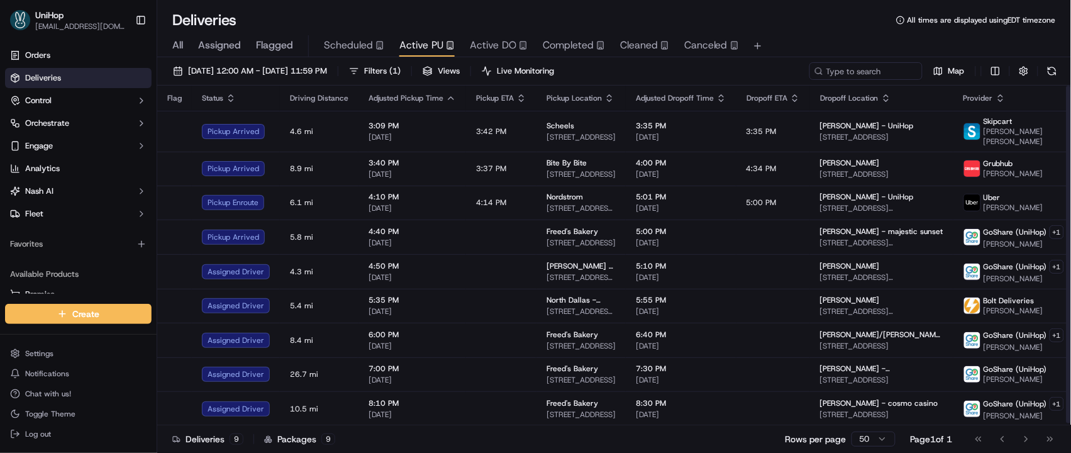
click at [421, 153] on td "3:40 PM Sep 16 2025" at bounding box center [412, 169] width 108 height 34
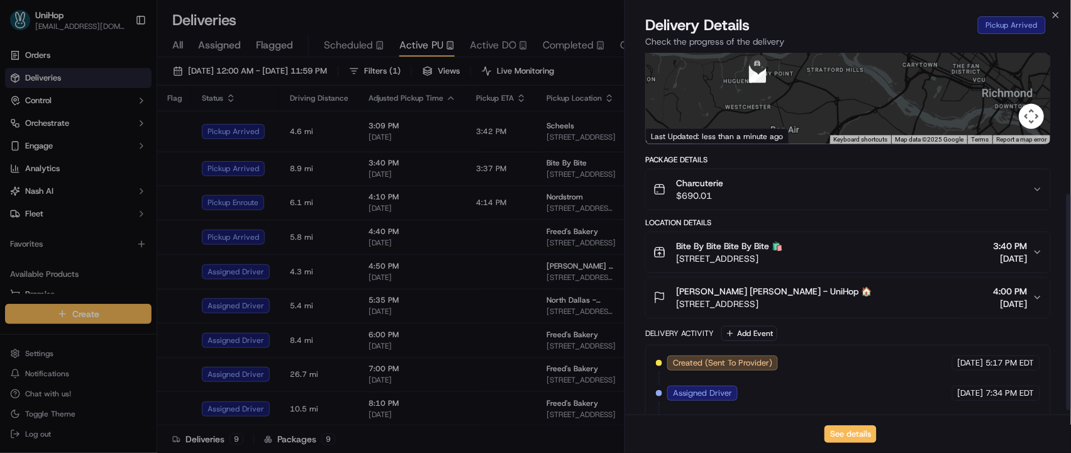
scroll to position [243, 0]
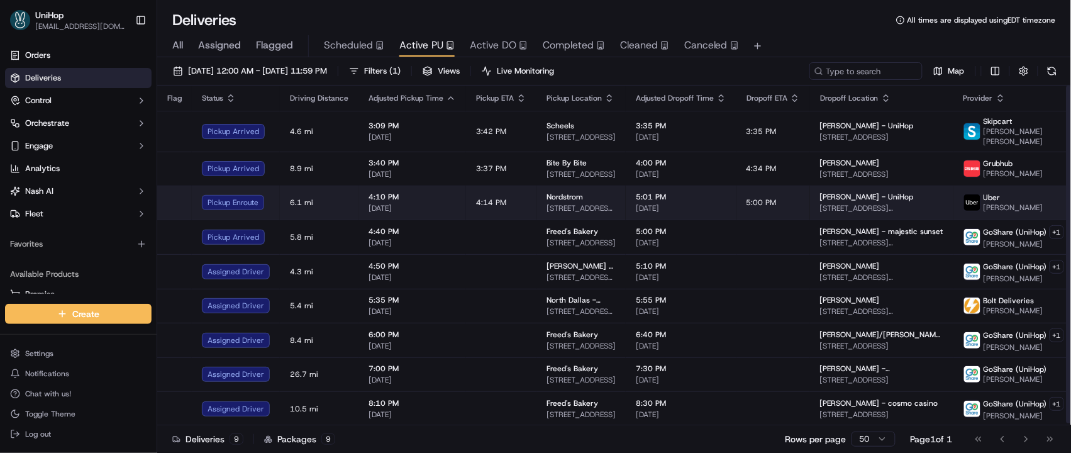
click at [516, 204] on td "4:14 PM" at bounding box center [501, 203] width 70 height 34
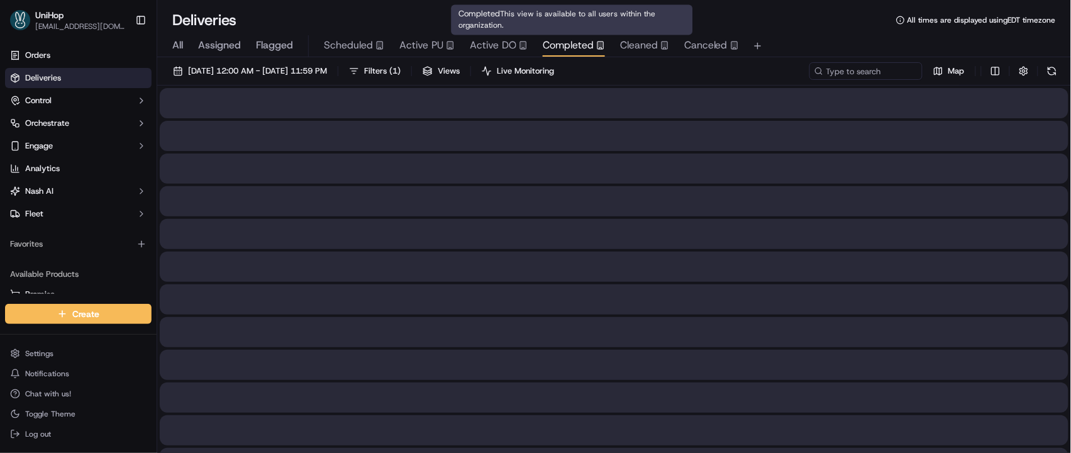
click at [578, 20] on div "Completed This view is available to all users within the organization. Complete…" at bounding box center [573, 20] width 242 height 30
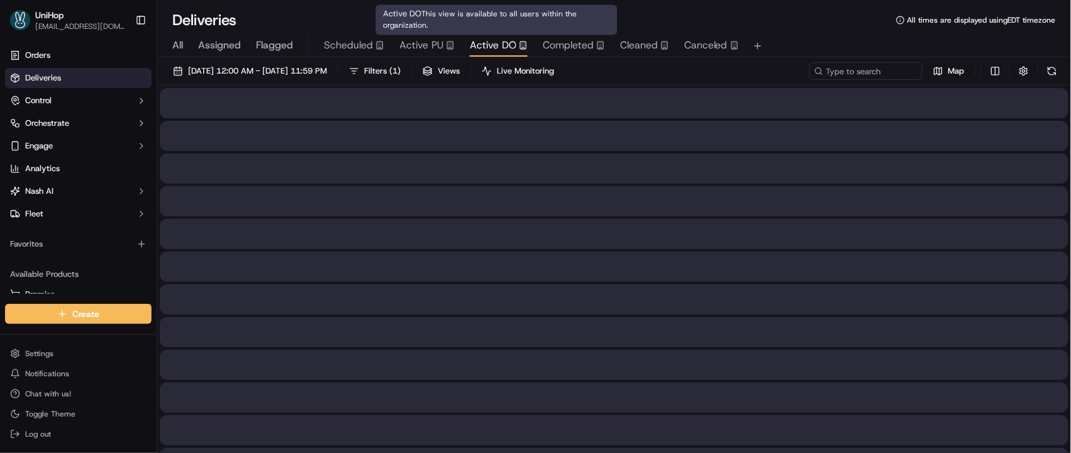
click at [505, 41] on span "Active DO" at bounding box center [493, 45] width 47 height 15
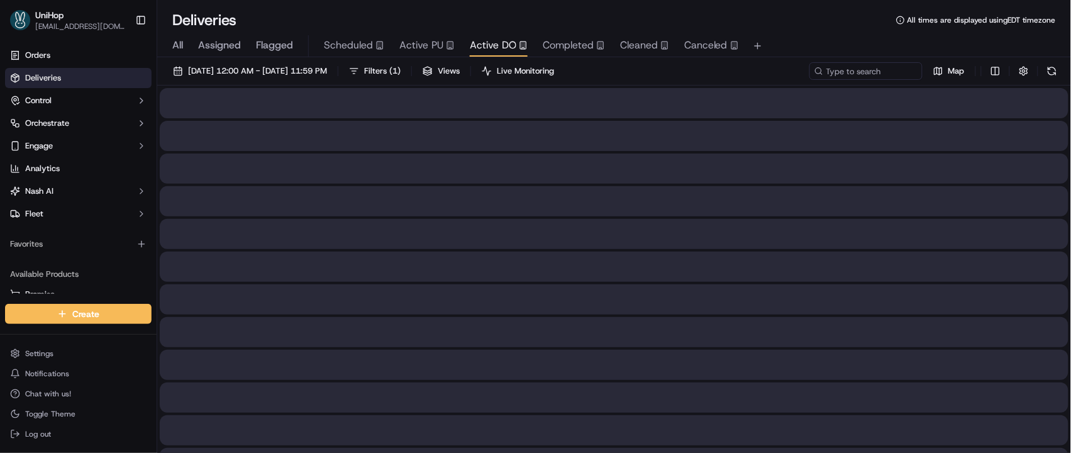
click at [431, 41] on span "Active PU" at bounding box center [421, 45] width 44 height 15
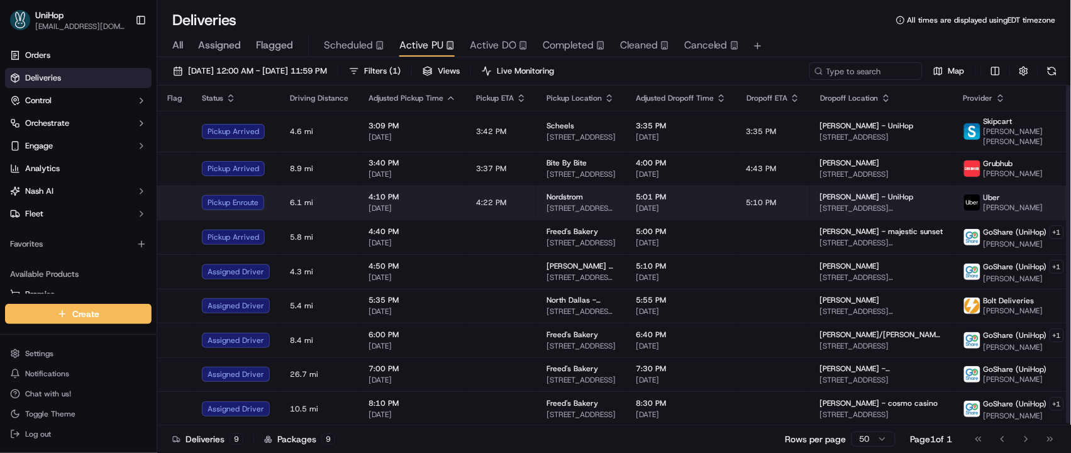
scroll to position [2, 0]
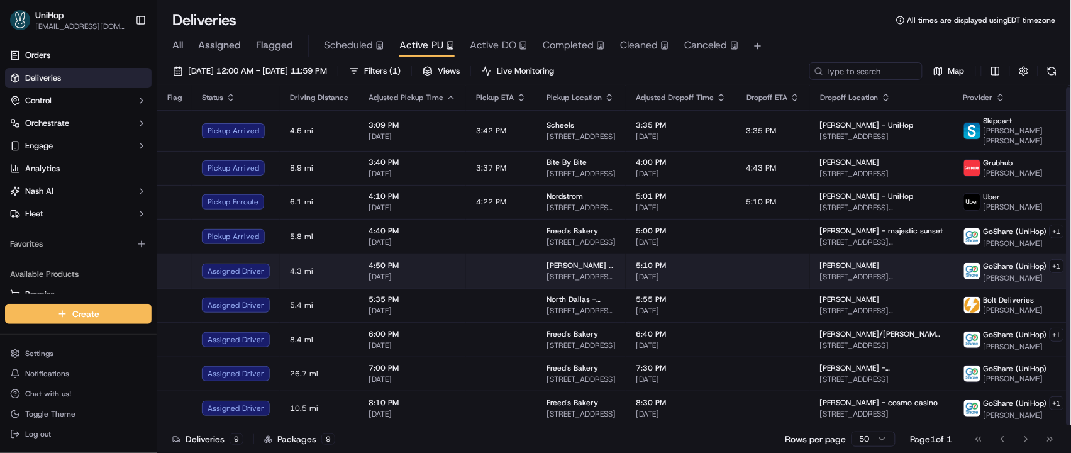
click at [696, 264] on span "5:10 PM" at bounding box center [681, 265] width 91 height 10
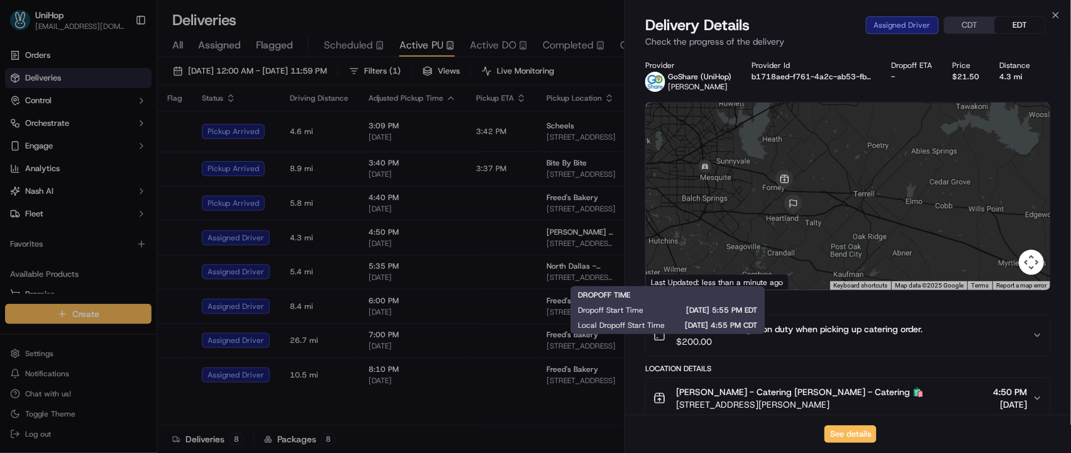
scroll to position [0, 0]
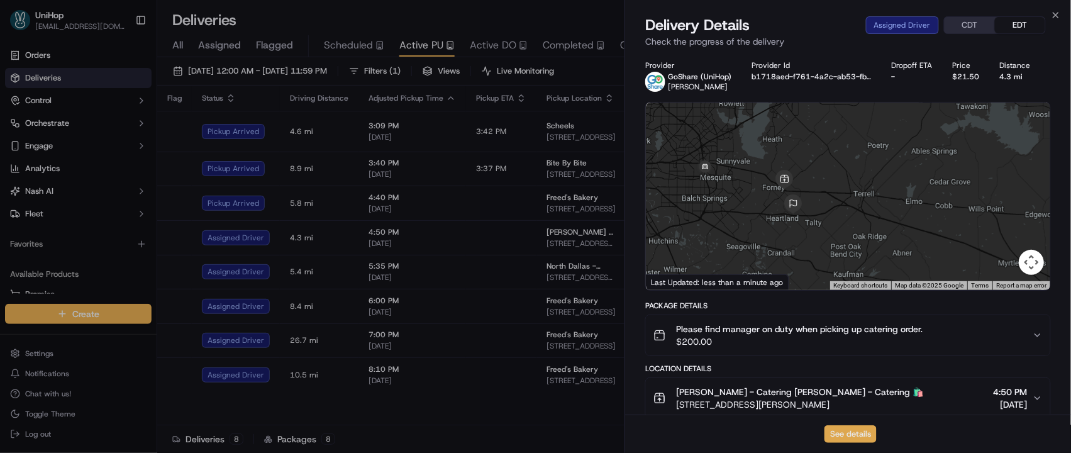
click at [861, 438] on button "See details" at bounding box center [851, 434] width 52 height 18
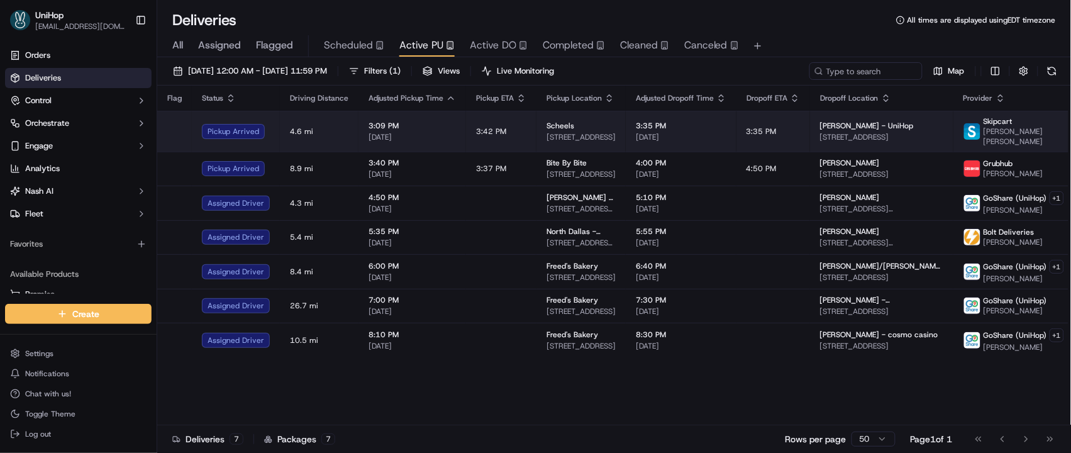
click at [396, 116] on td "3:09 PM Sep 16 2025" at bounding box center [412, 131] width 108 height 41
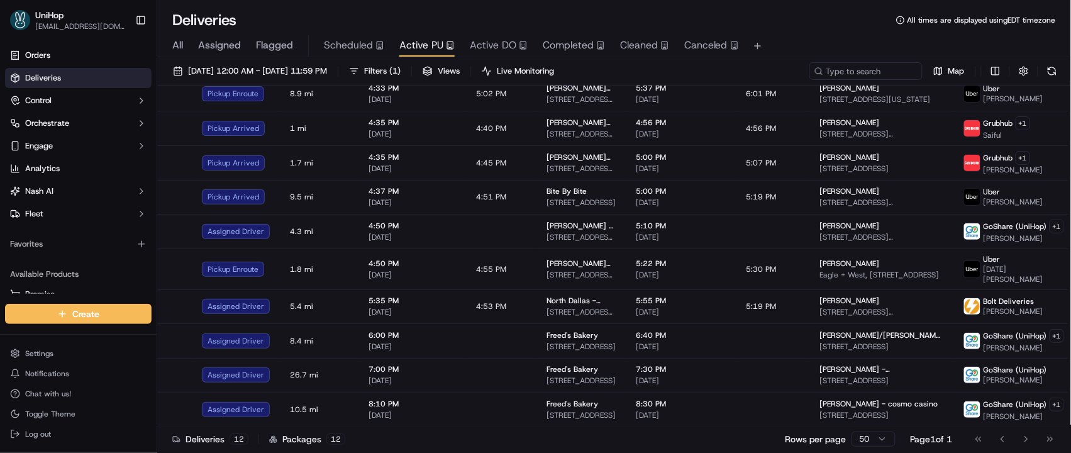
scroll to position [99, 0]
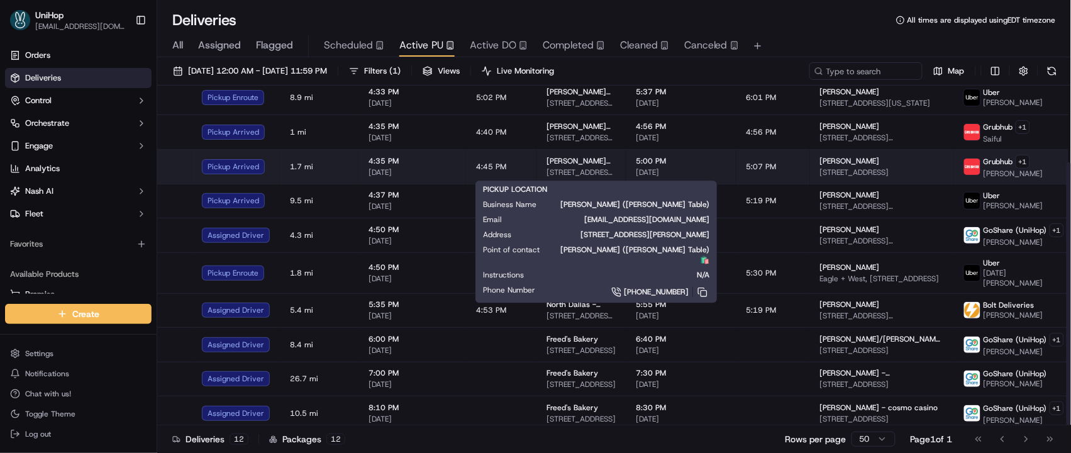
click at [597, 162] on span "Nonna Gaby (Hudson Table)" at bounding box center [581, 161] width 69 height 10
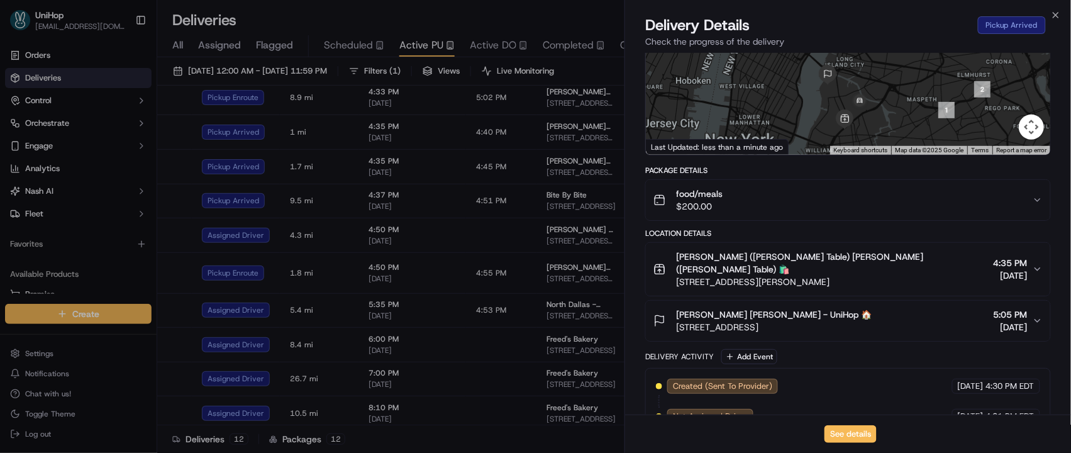
scroll to position [274, 0]
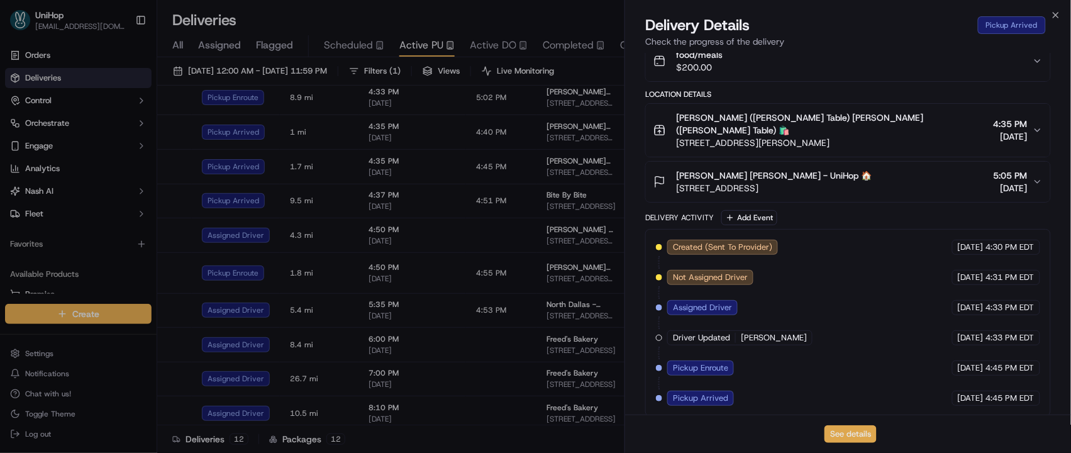
click at [845, 431] on button "See details" at bounding box center [851, 434] width 52 height 18
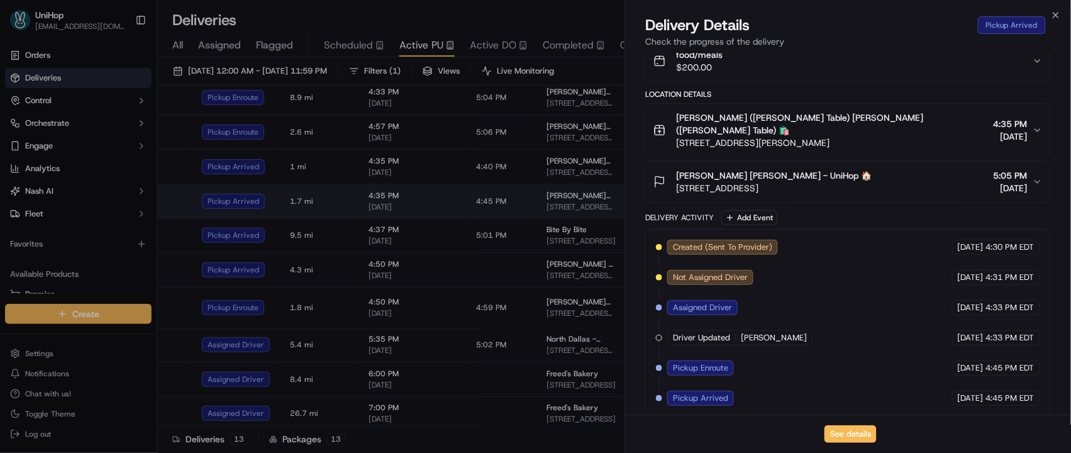
drag, startPoint x: 381, startPoint y: 175, endPoint x: 628, endPoint y: 190, distance: 247.6
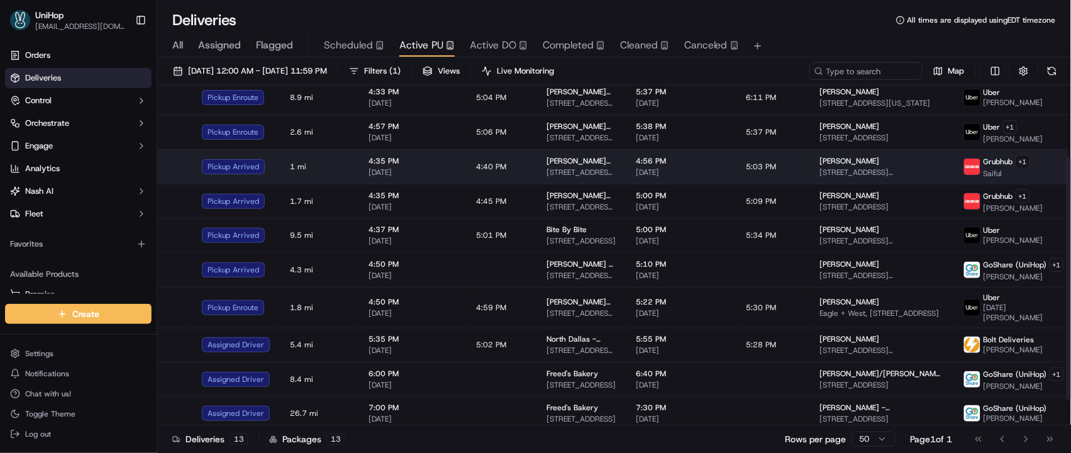
click at [753, 167] on span "5:03 PM" at bounding box center [762, 167] width 30 height 10
click at [476, 170] on span "4:40 PM" at bounding box center [491, 167] width 30 height 10
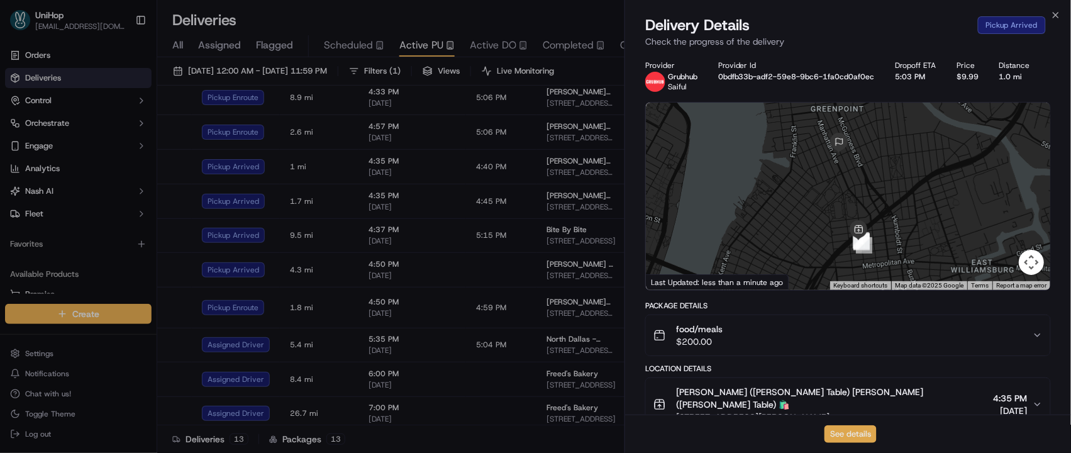
click at [842, 435] on button "See details" at bounding box center [851, 434] width 52 height 18
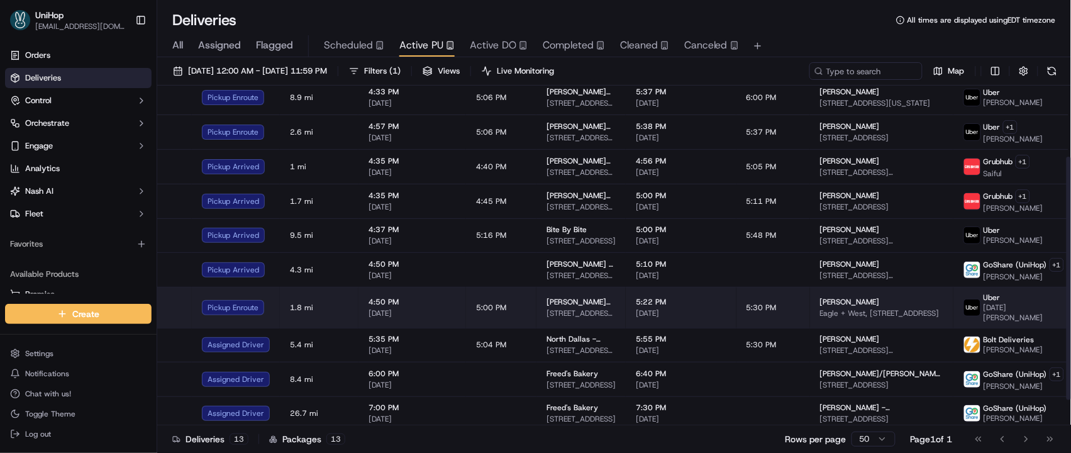
click at [504, 289] on td "5:00 PM" at bounding box center [501, 307] width 70 height 41
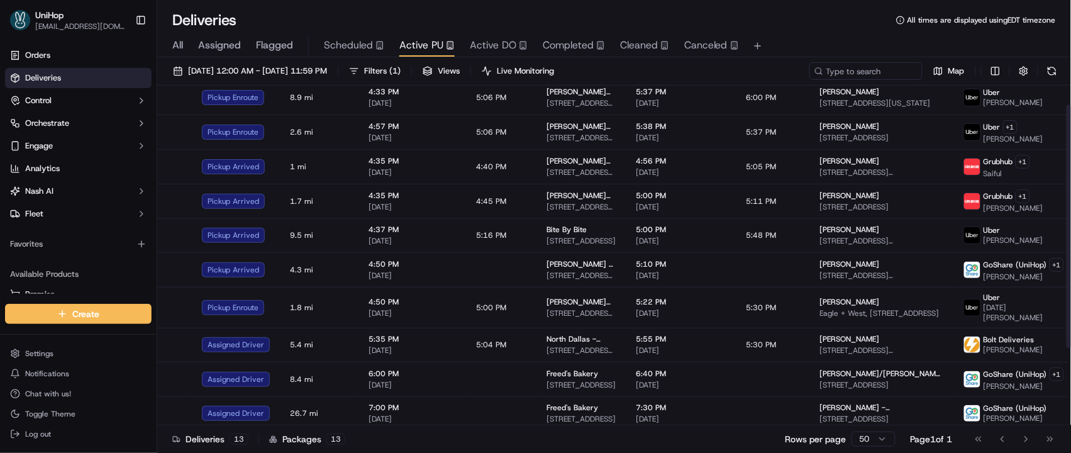
scroll to position [0, 0]
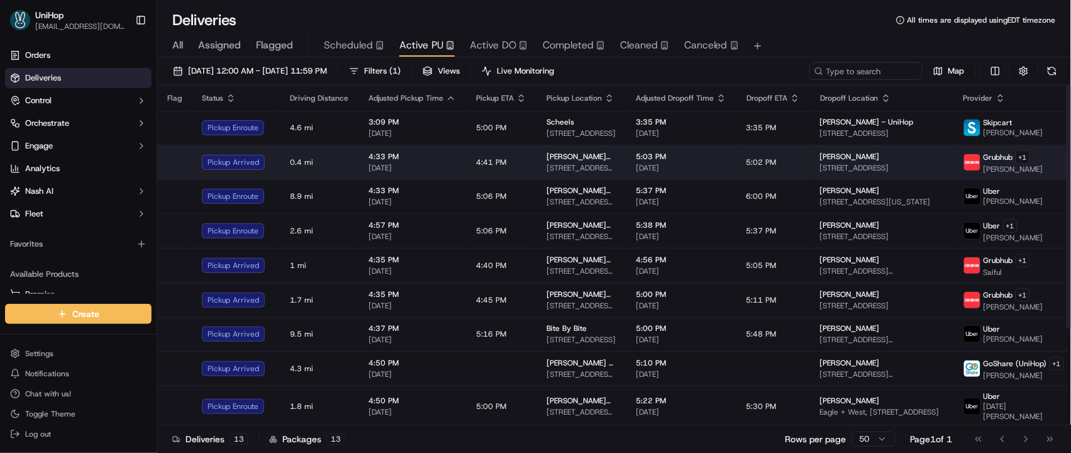
click at [551, 169] on span "88 Withers St, Brooklyn, NY 11211, USA" at bounding box center [581, 168] width 69 height 10
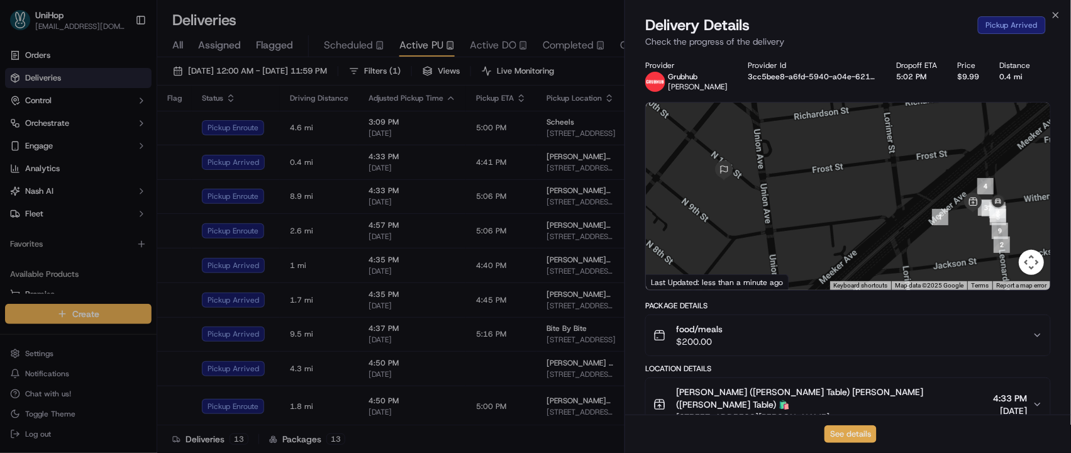
click at [835, 429] on button "See details" at bounding box center [851, 434] width 52 height 18
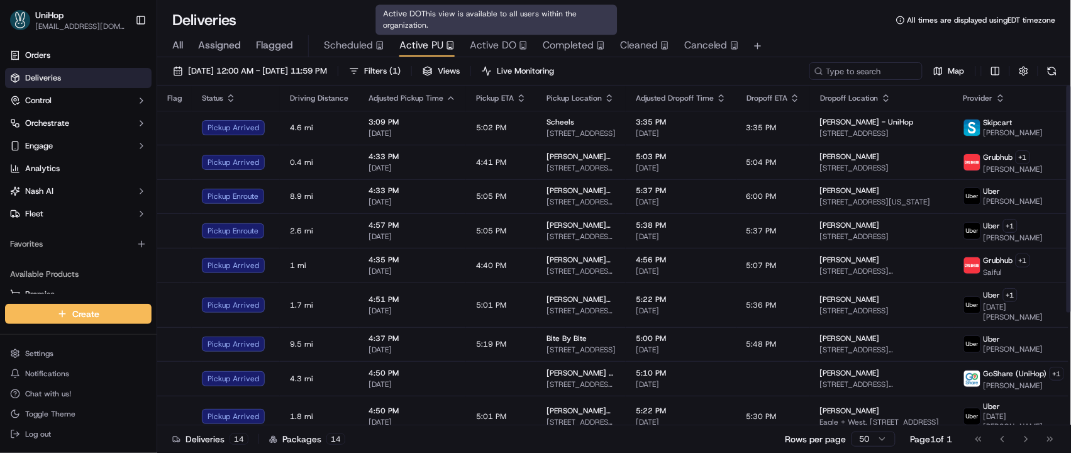
click at [489, 43] on span "Active DO" at bounding box center [493, 45] width 47 height 15
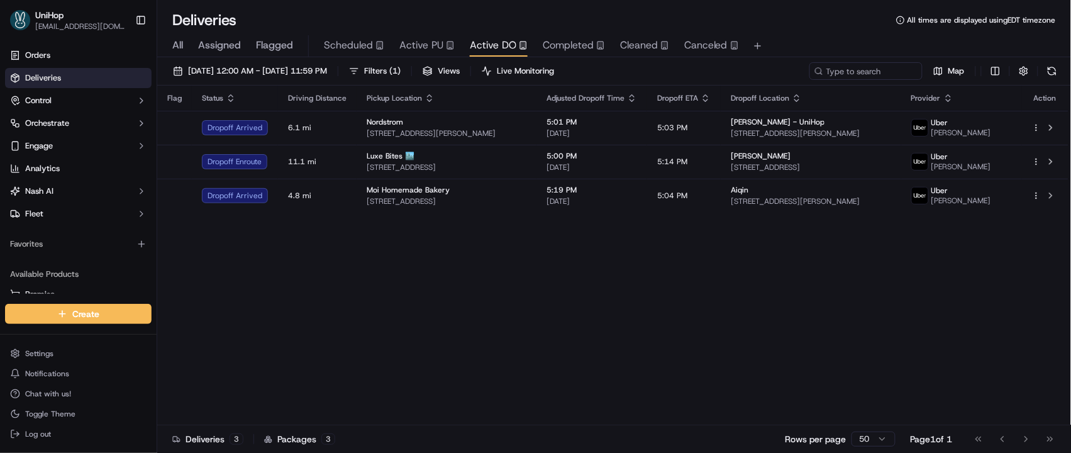
click at [562, 316] on div "Flag Status Driving Distance Pickup Location Adjusted Dropoff Time Dropoff ETA …" at bounding box center [612, 256] width 911 height 340
click at [562, 314] on div "Flag Status Driving Distance Pickup Location Adjusted Dropoff Time Dropoff ETA …" at bounding box center [612, 256] width 911 height 340
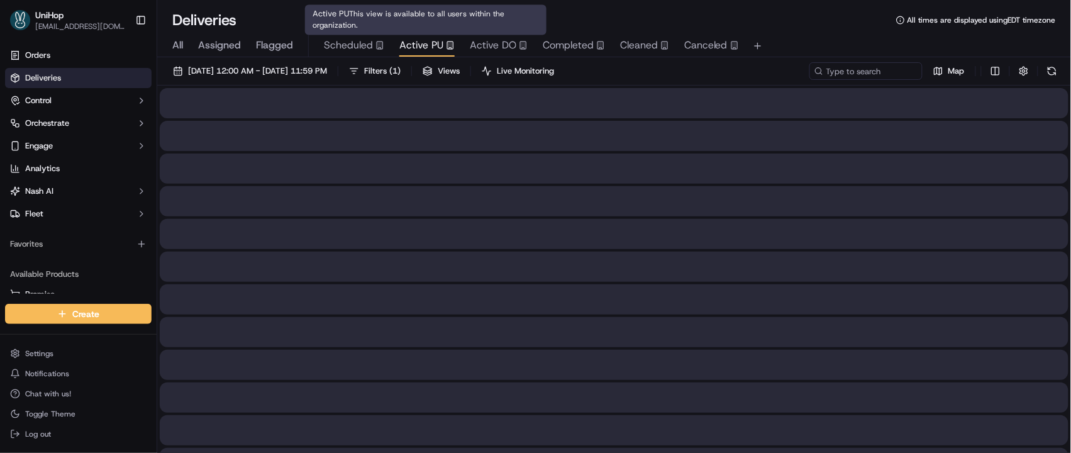
click at [406, 48] on span "Active PU" at bounding box center [421, 45] width 44 height 15
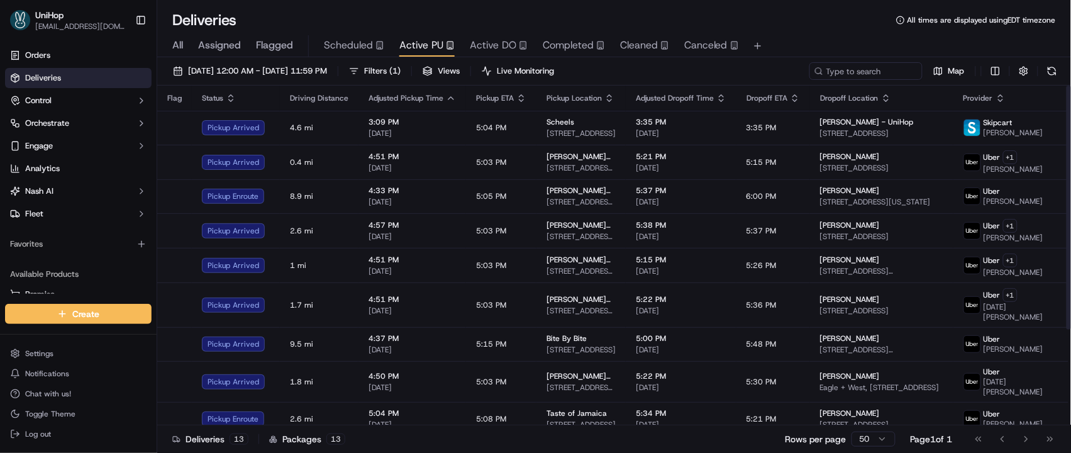
click at [574, 42] on span "Completed" at bounding box center [568, 45] width 51 height 15
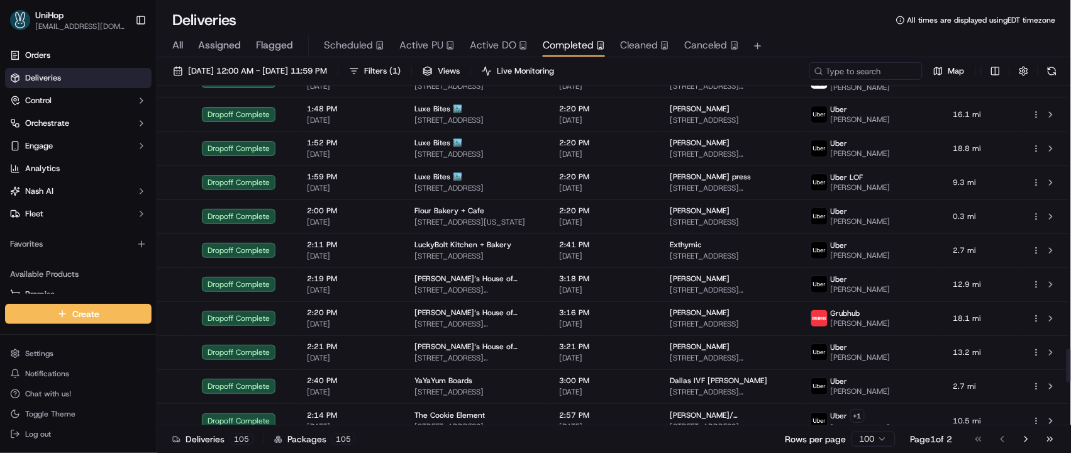
scroll to position [3124, 0]
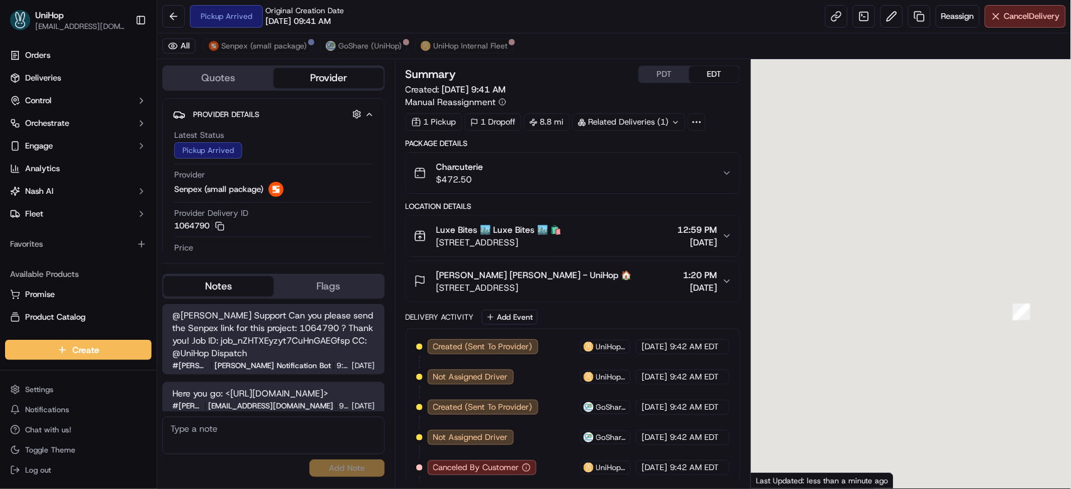
scroll to position [96, 0]
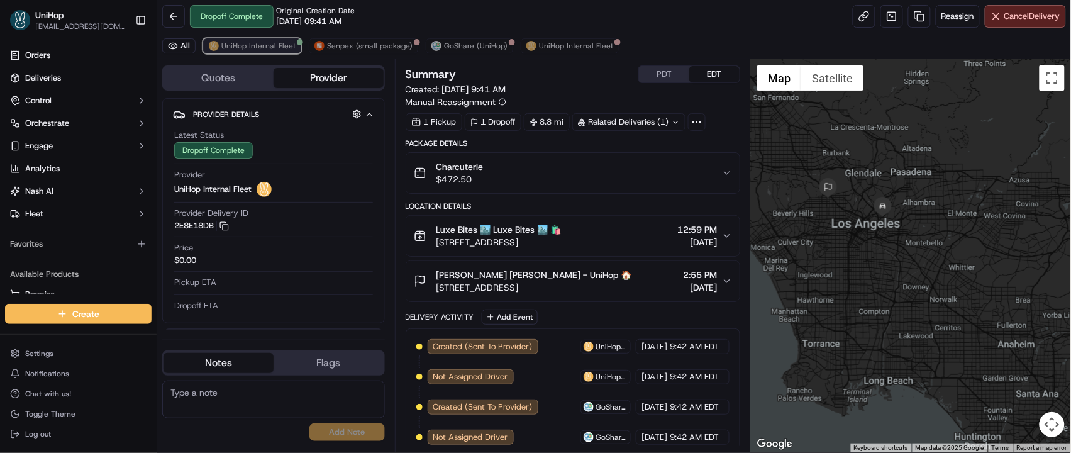
click at [265, 45] on span "UniHop Internal Fleet" at bounding box center [258, 46] width 74 height 10
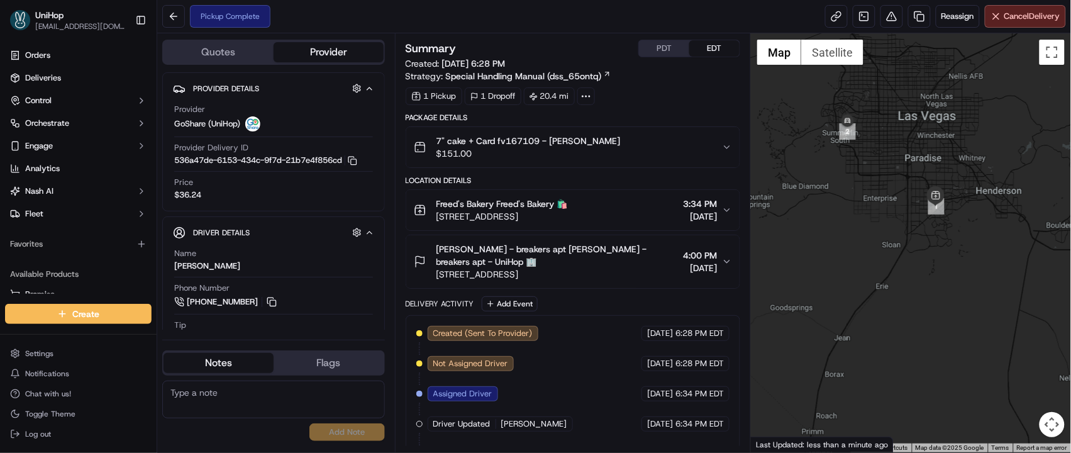
click at [654, 53] on button "PDT" at bounding box center [664, 48] width 50 height 16
click at [710, 43] on button "EDT" at bounding box center [714, 48] width 50 height 16
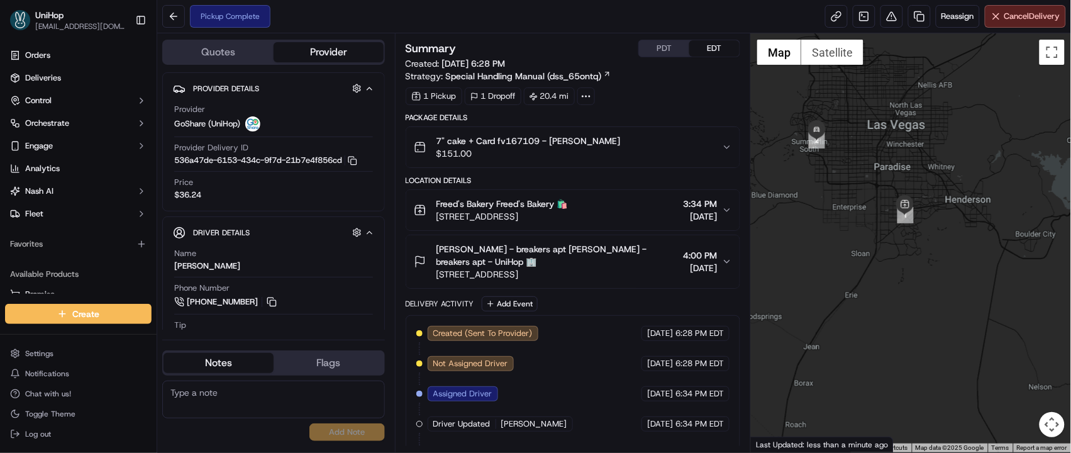
drag, startPoint x: 853, startPoint y: 195, endPoint x: 820, endPoint y: 204, distance: 34.5
click at [820, 204] on div at bounding box center [911, 242] width 320 height 419
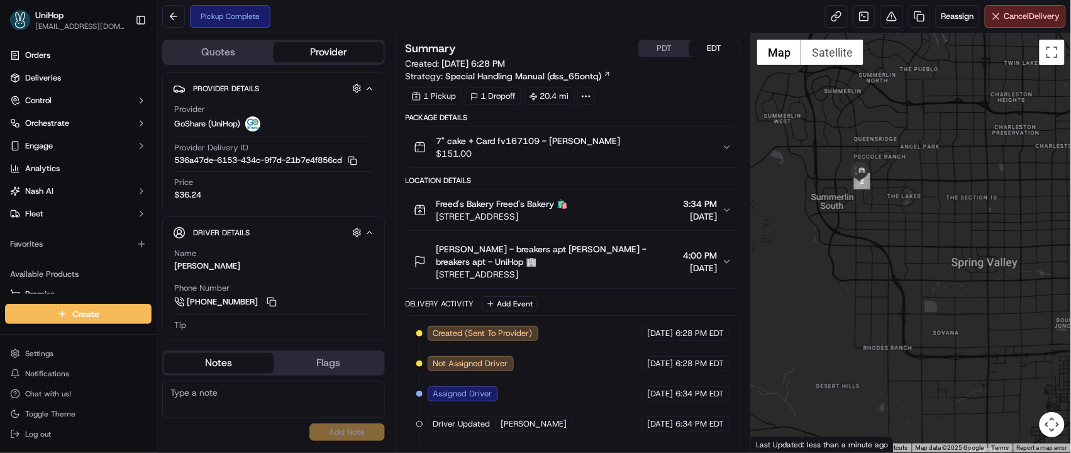
drag, startPoint x: 808, startPoint y: 171, endPoint x: 826, endPoint y: 304, distance: 133.9
click at [826, 304] on div at bounding box center [911, 242] width 320 height 419
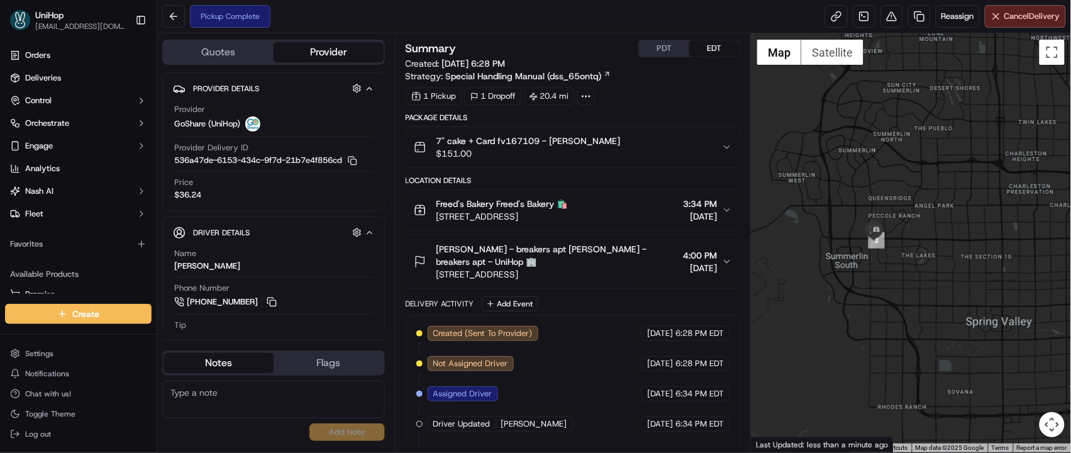
drag, startPoint x: 830, startPoint y: 245, endPoint x: 850, endPoint y: 334, distance: 91.7
click at [851, 342] on div at bounding box center [911, 242] width 320 height 419
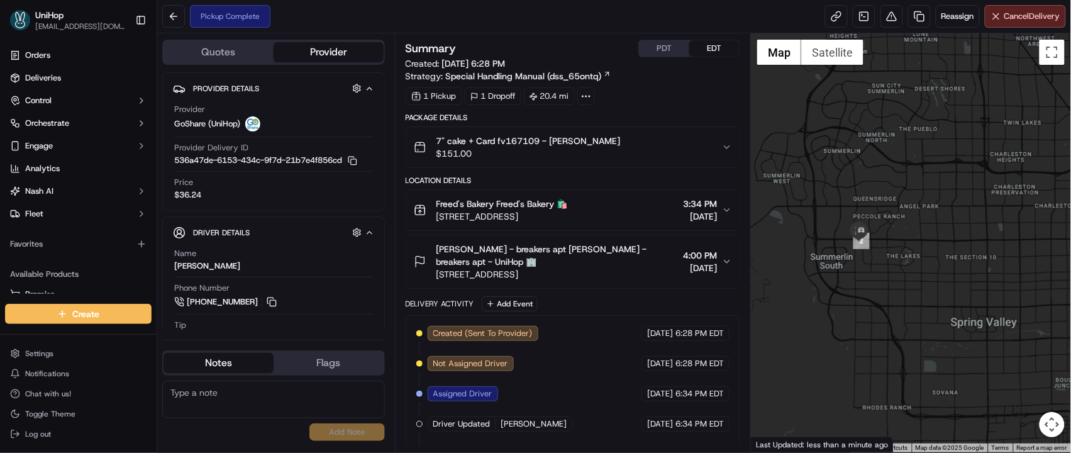
drag, startPoint x: 857, startPoint y: 255, endPoint x: 833, endPoint y: 223, distance: 40.1
click at [833, 223] on div at bounding box center [911, 242] width 320 height 419
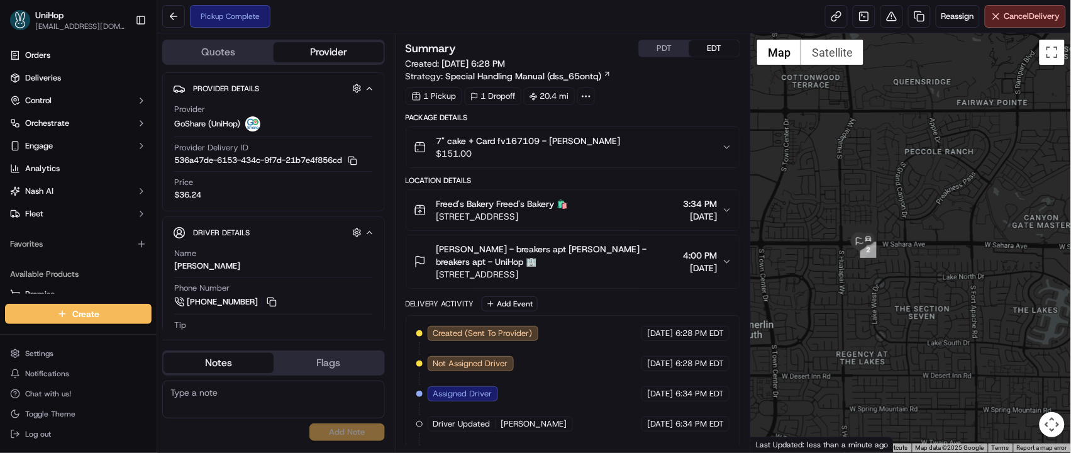
click at [683, 267] on span "[DATE]" at bounding box center [700, 268] width 34 height 13
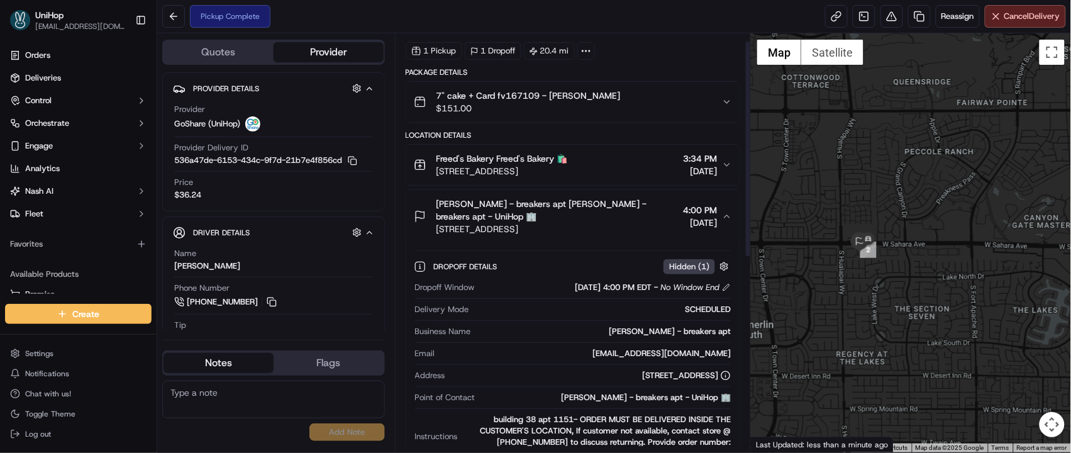
scroll to position [140, 0]
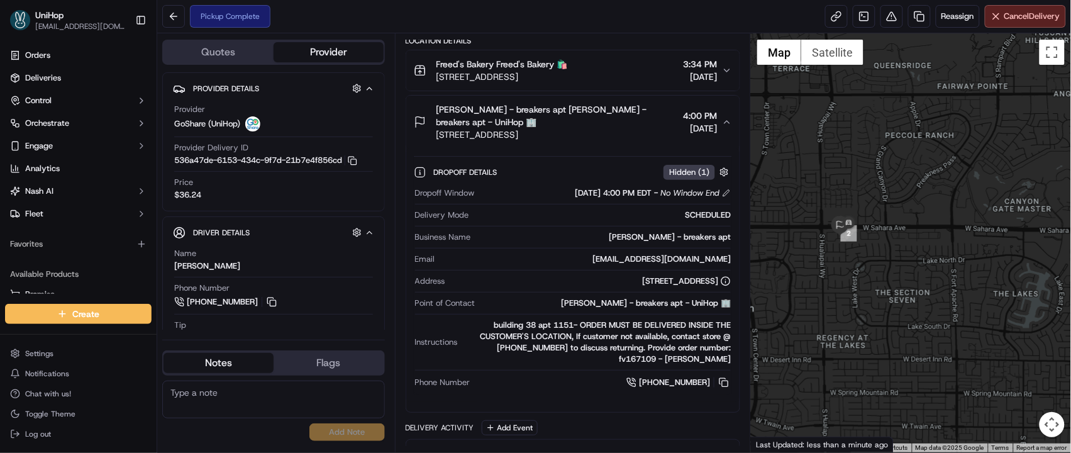
drag, startPoint x: 850, startPoint y: 209, endPoint x: 828, endPoint y: 192, distance: 27.7
click at [828, 192] on div at bounding box center [911, 242] width 320 height 419
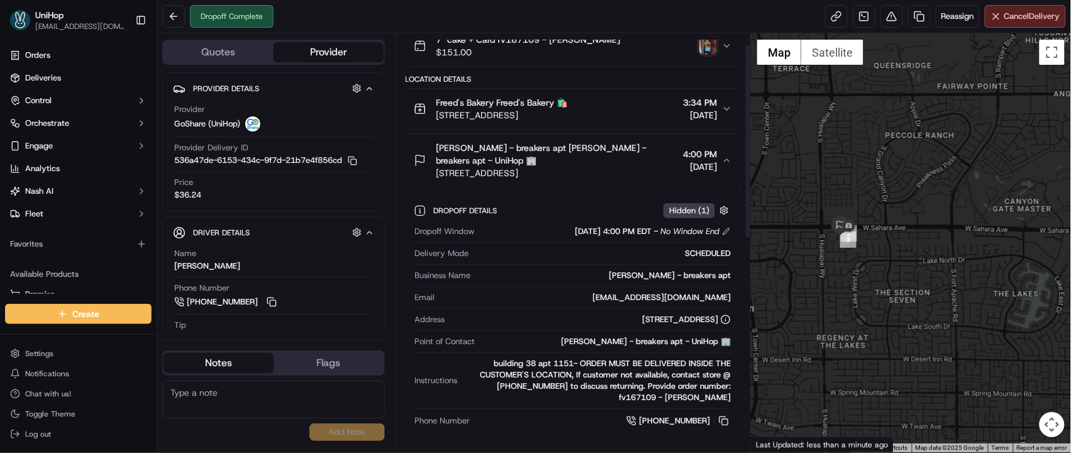
scroll to position [0, 0]
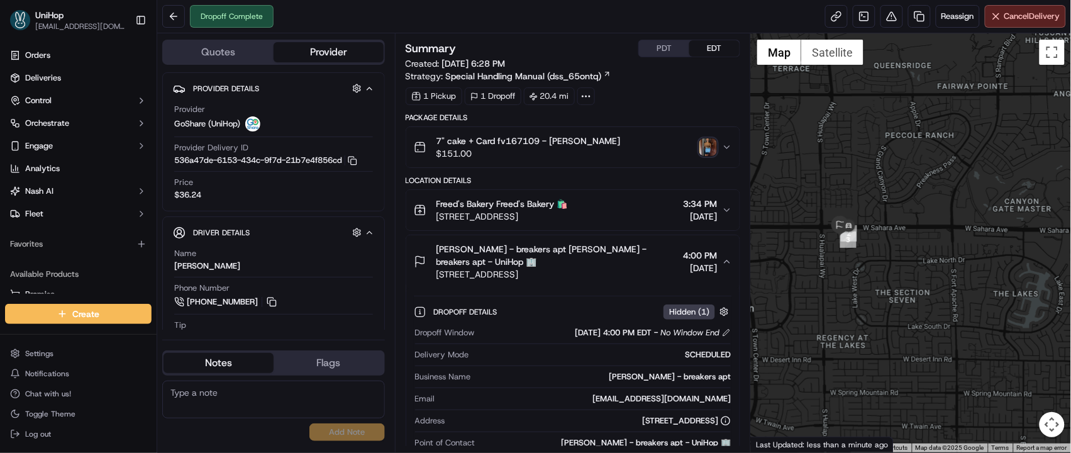
click at [701, 148] on img "button" at bounding box center [708, 147] width 18 height 18
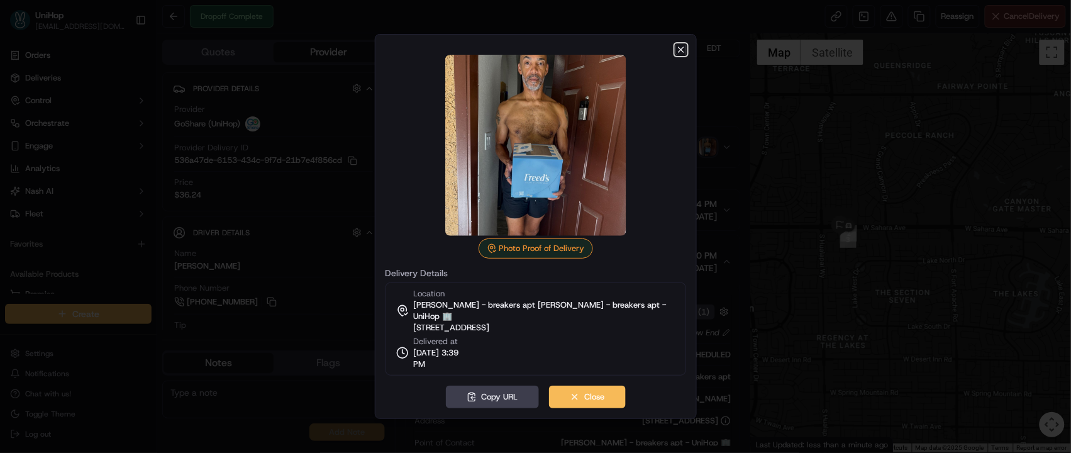
click at [682, 51] on icon "button" at bounding box center [681, 49] width 5 height 5
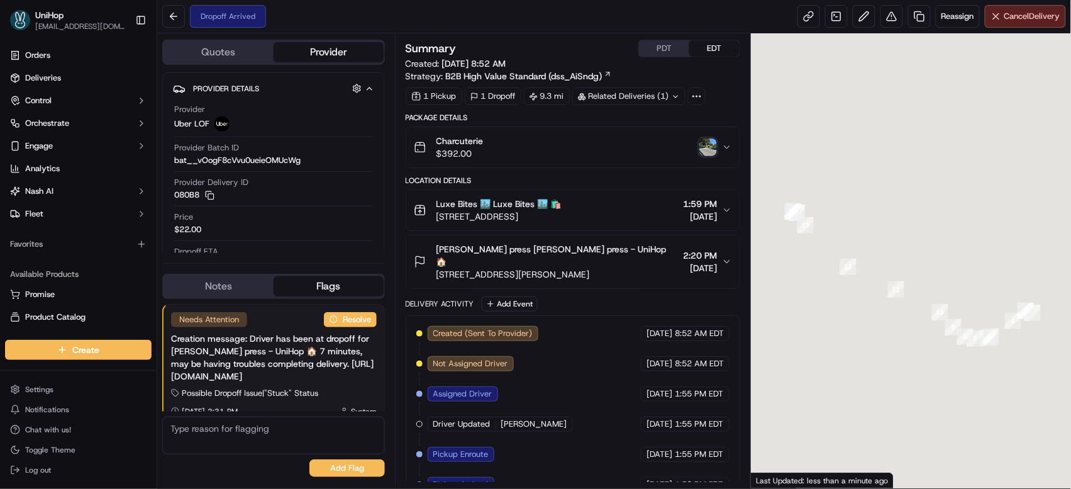
scroll to position [13, 0]
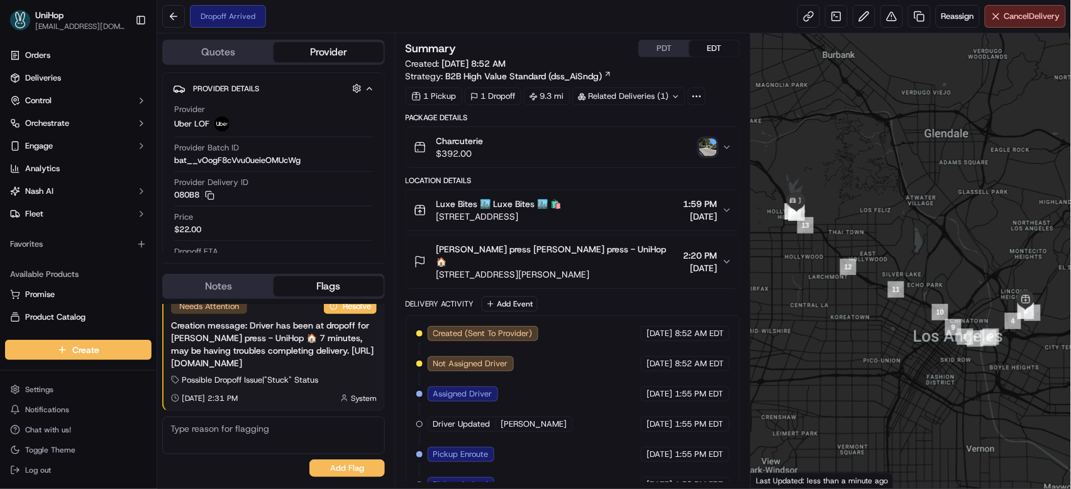
click at [704, 150] on img "button" at bounding box center [708, 147] width 18 height 18
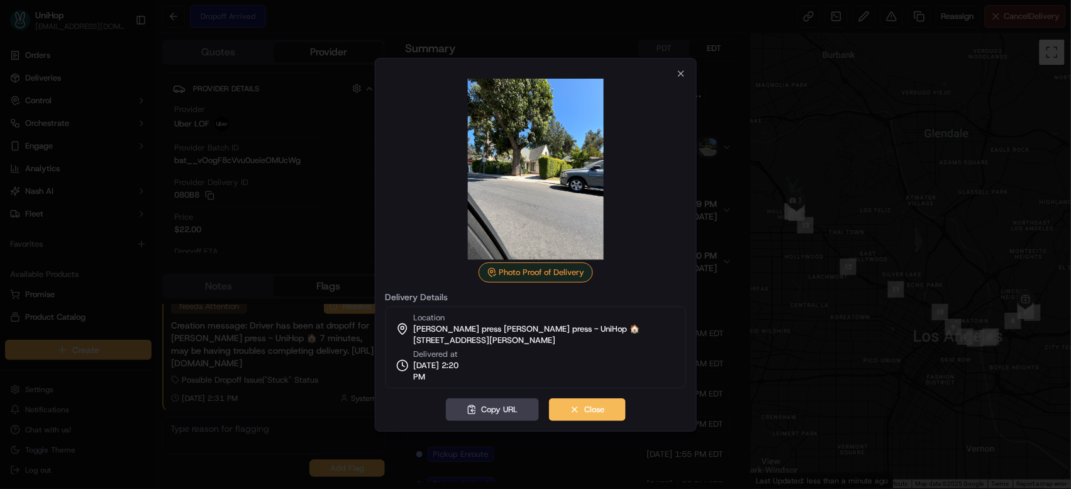
scroll to position [0, 0]
click at [684, 75] on icon "button" at bounding box center [681, 74] width 10 height 10
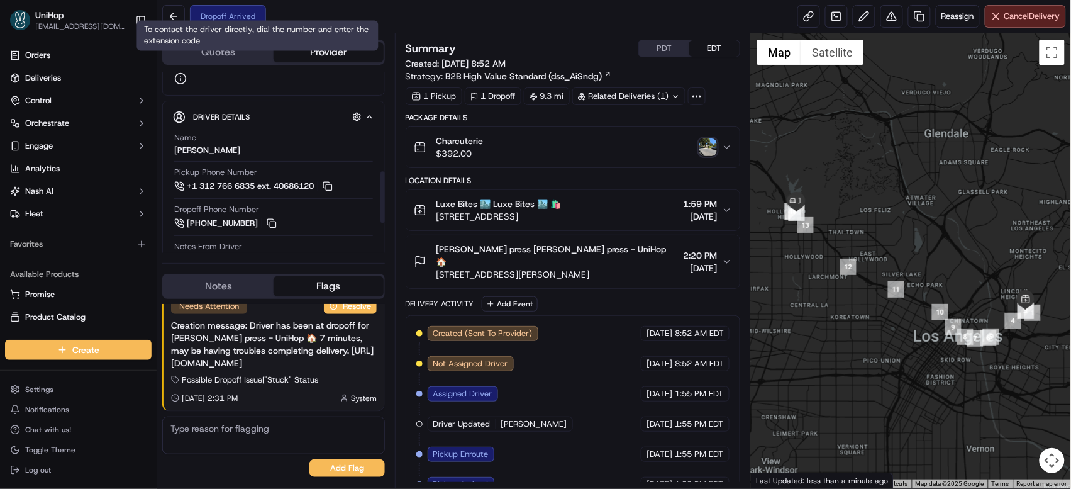
scroll to position [348, 0]
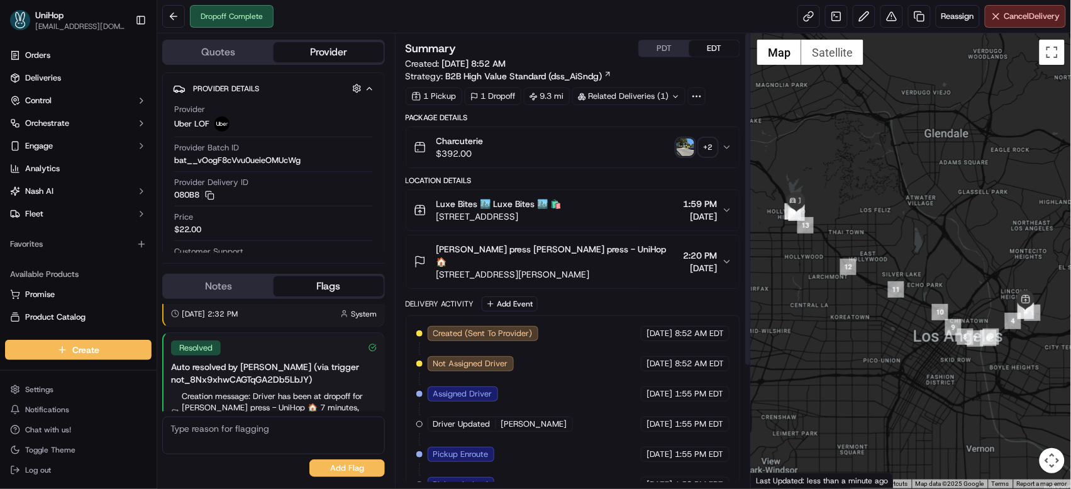
click at [704, 149] on div "+ 2" at bounding box center [708, 147] width 18 height 18
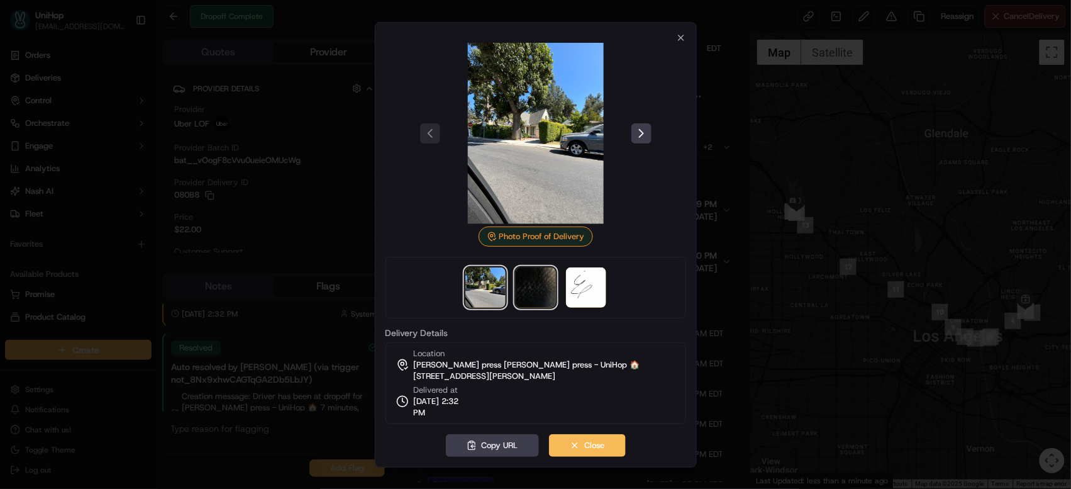
click at [537, 277] on img at bounding box center [536, 287] width 40 height 40
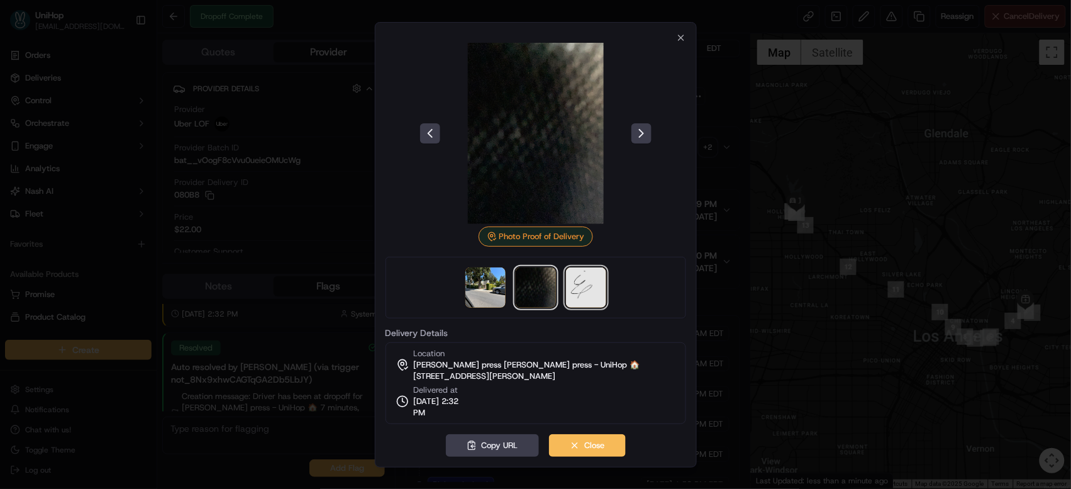
click at [578, 279] on img at bounding box center [586, 287] width 40 height 40
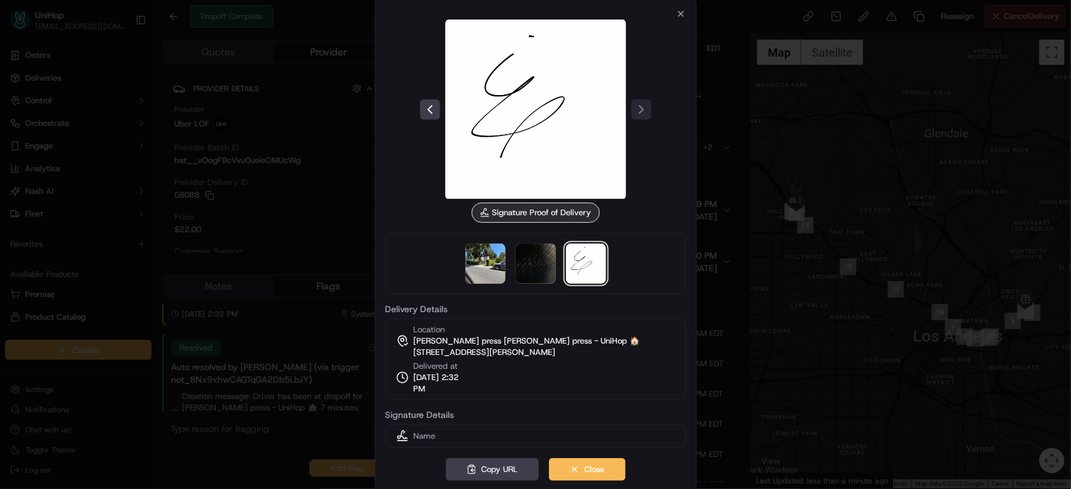
click at [686, 13] on div "Signature Proof of Delivery Delivery Details Location [PERSON_NAME] press [PERS…" at bounding box center [536, 244] width 322 height 493
click at [684, 16] on icon "button" at bounding box center [681, 14] width 10 height 10
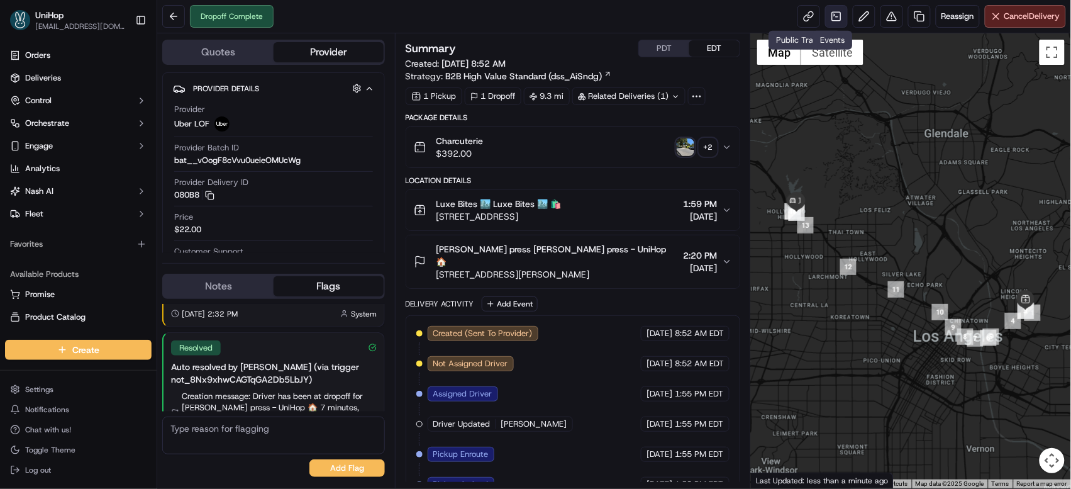
click at [825, 18] on link at bounding box center [836, 16] width 23 height 23
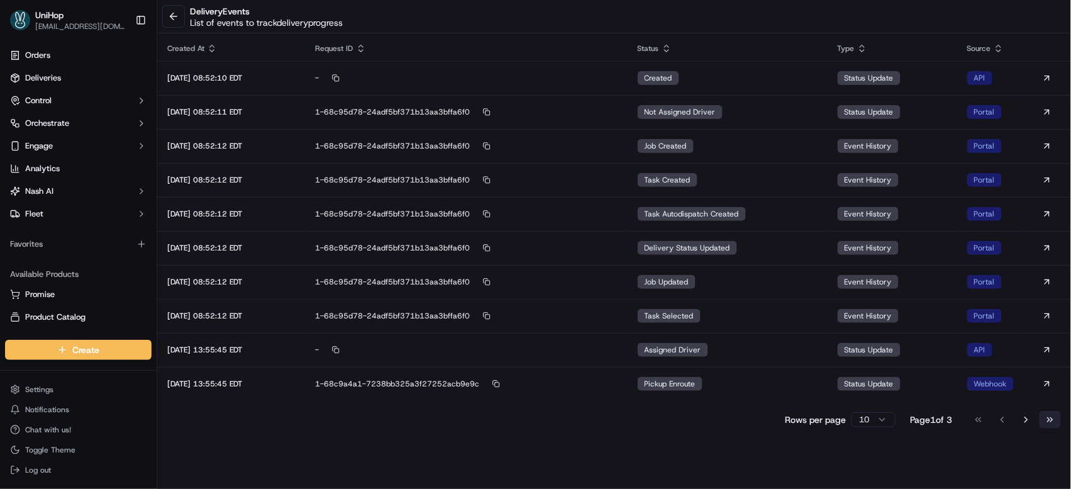
click at [1051, 418] on button "Go to last page" at bounding box center [1050, 420] width 21 height 18
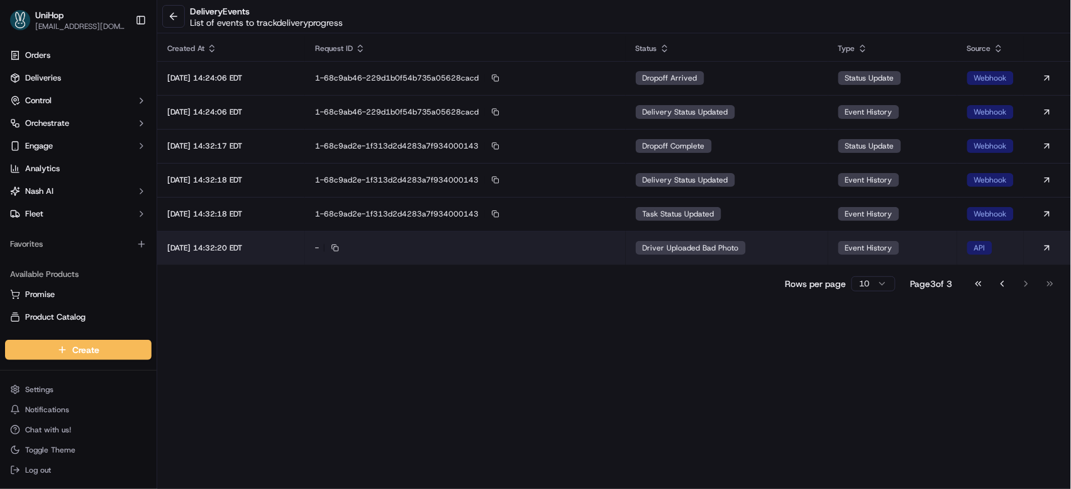
click at [746, 253] on div "Driver Uploaded Bad Photo" at bounding box center [691, 248] width 110 height 14
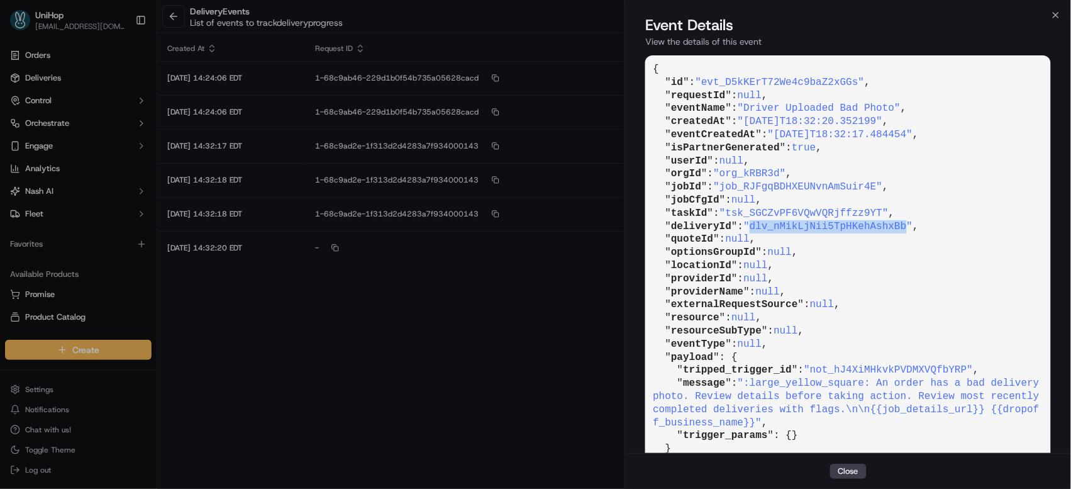
drag, startPoint x: 758, startPoint y: 225, endPoint x: 914, endPoint y: 226, distance: 156.6
click at [913, 226] on span ""dlv_nMikLjNii5TpHKehAshxBb"" at bounding box center [827, 226] width 169 height 11
copy span "dlv_nMikLjNii5TpHKehAshxBb"
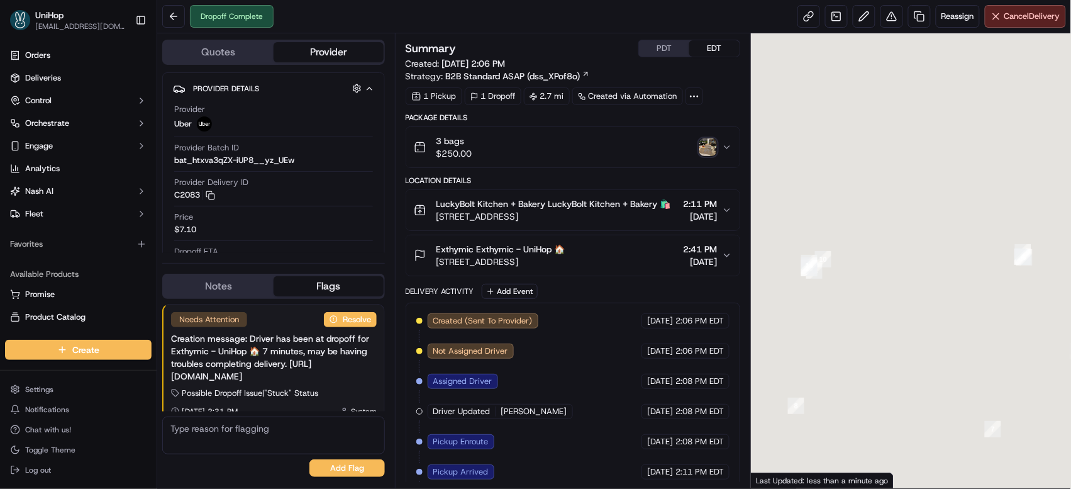
scroll to position [13, 0]
